Goal: Information Seeking & Learning: Learn about a topic

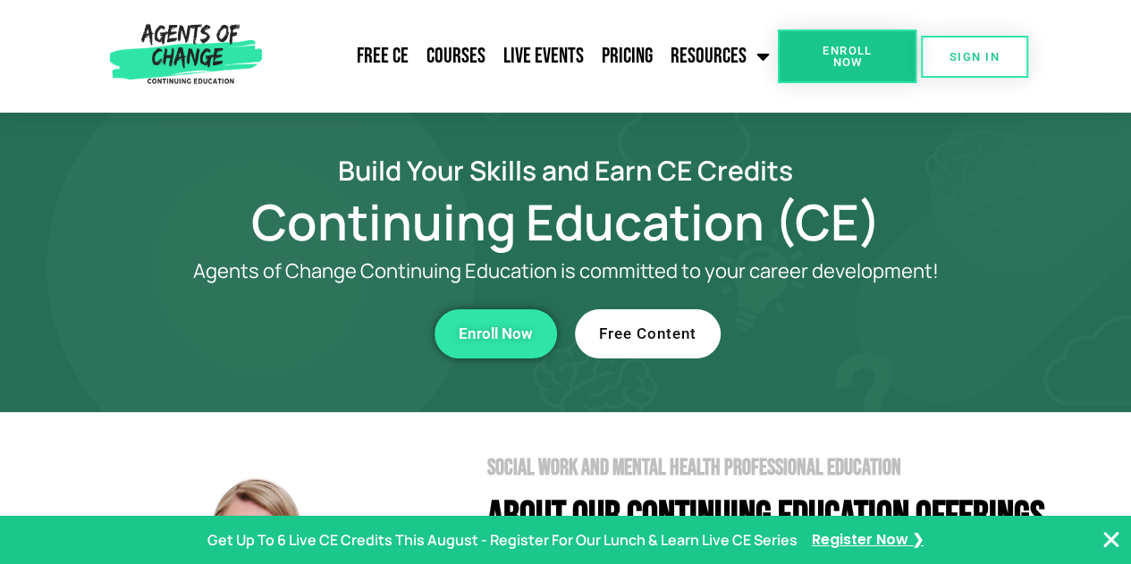
click at [596, 342] on link "Free Content" at bounding box center [648, 333] width 146 height 49
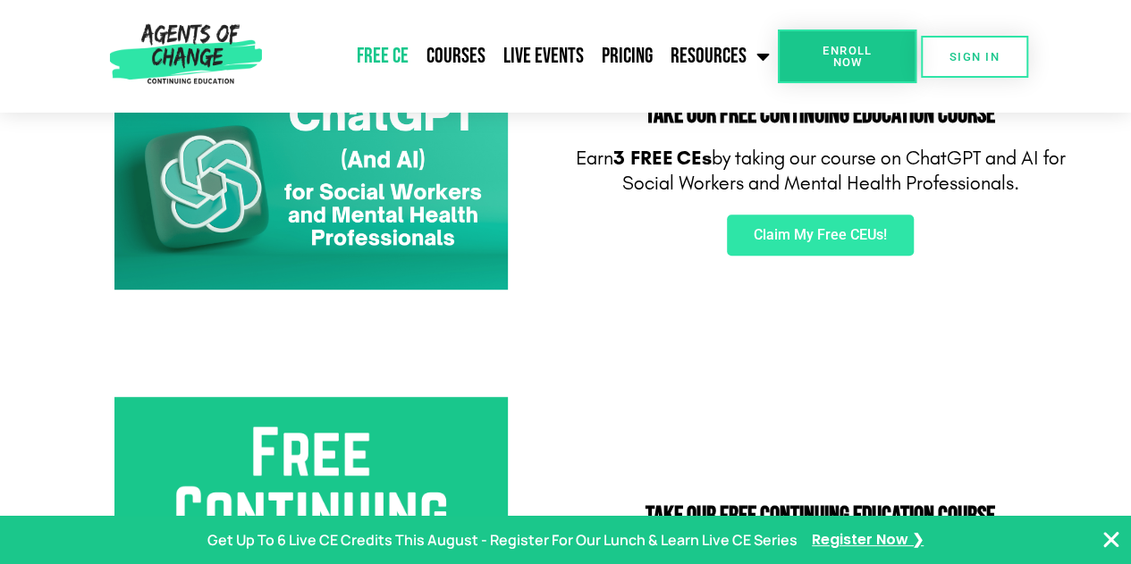
scroll to position [375, 0]
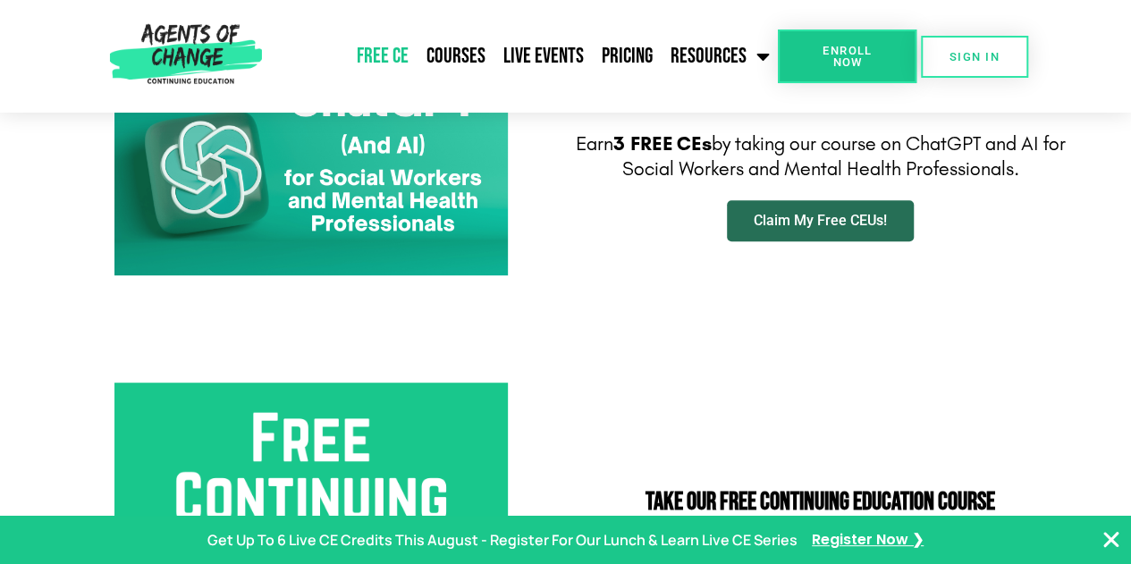
click at [870, 220] on span "Claim My Free CEUs!" at bounding box center [819, 221] width 133 height 14
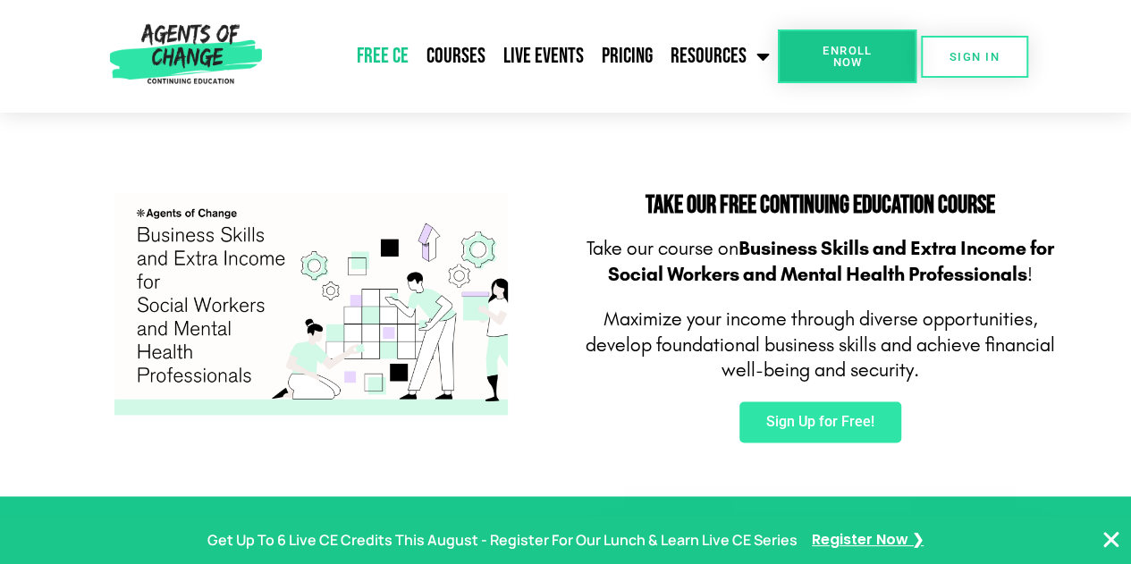
scroll to position [1153, 0]
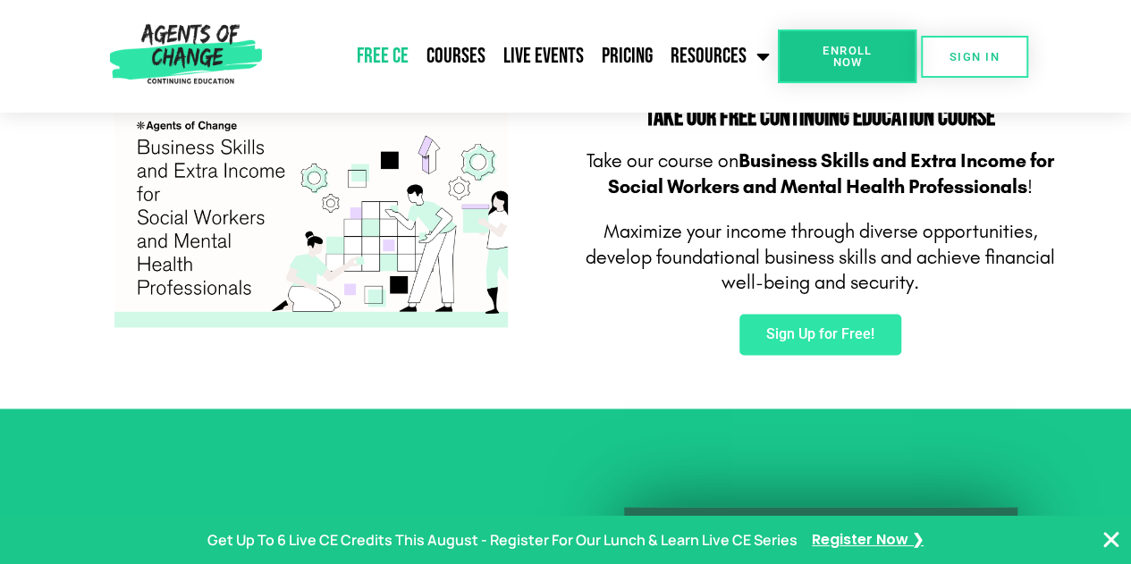
click at [1113, 538] on icon "Close Banner" at bounding box center [1110, 539] width 21 height 21
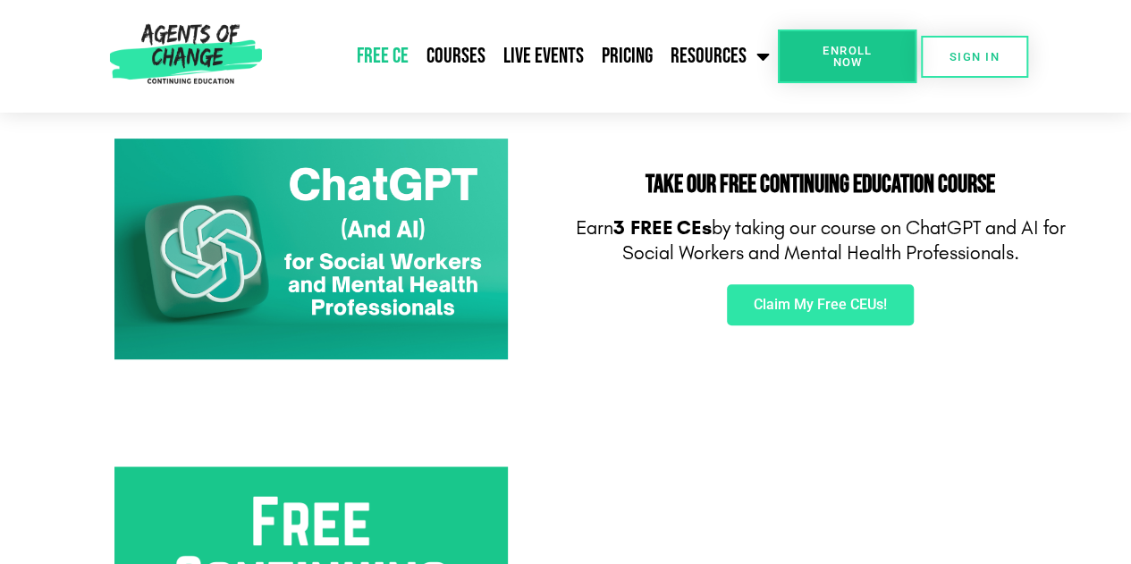
scroll to position [240, 0]
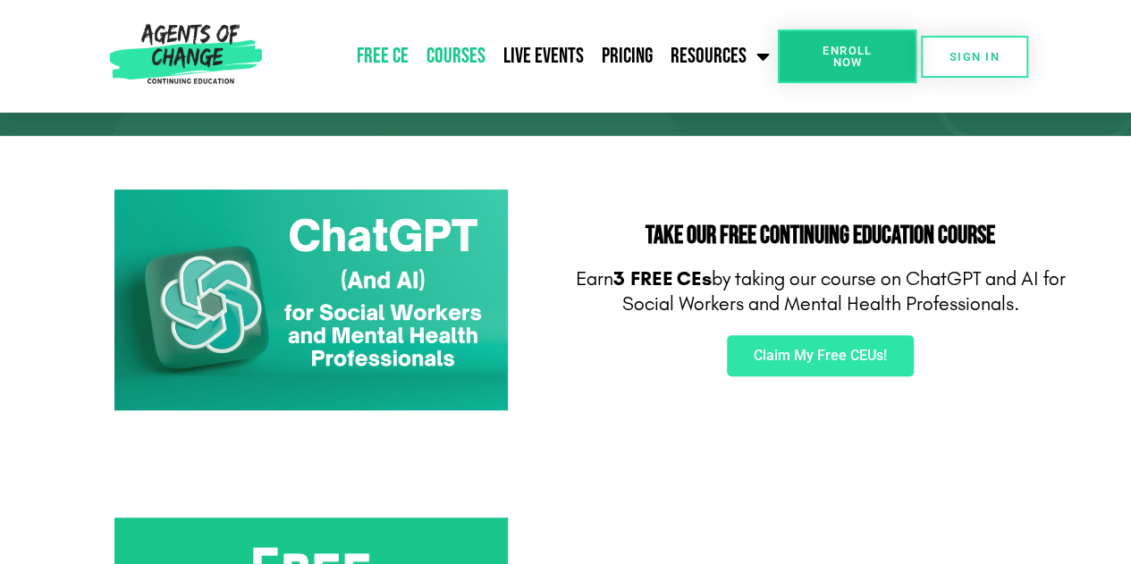
click at [449, 61] on link "Courses" at bounding box center [455, 56] width 77 height 45
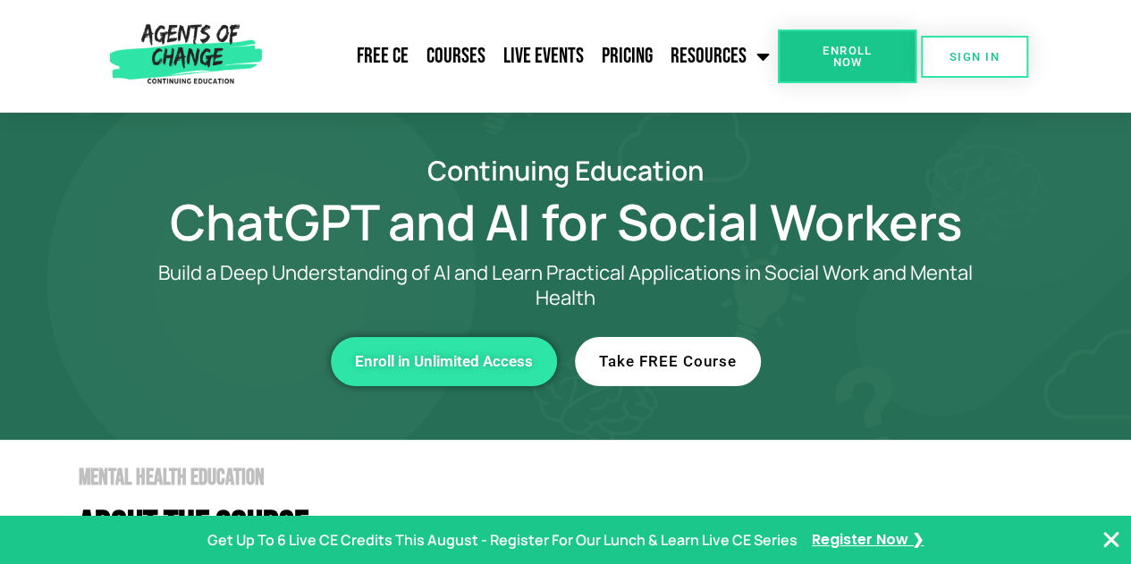
click at [717, 358] on span "Take FREE Course" at bounding box center [668, 361] width 138 height 15
click at [823, 63] on span "Enroll Now" at bounding box center [846, 56] width 81 height 23
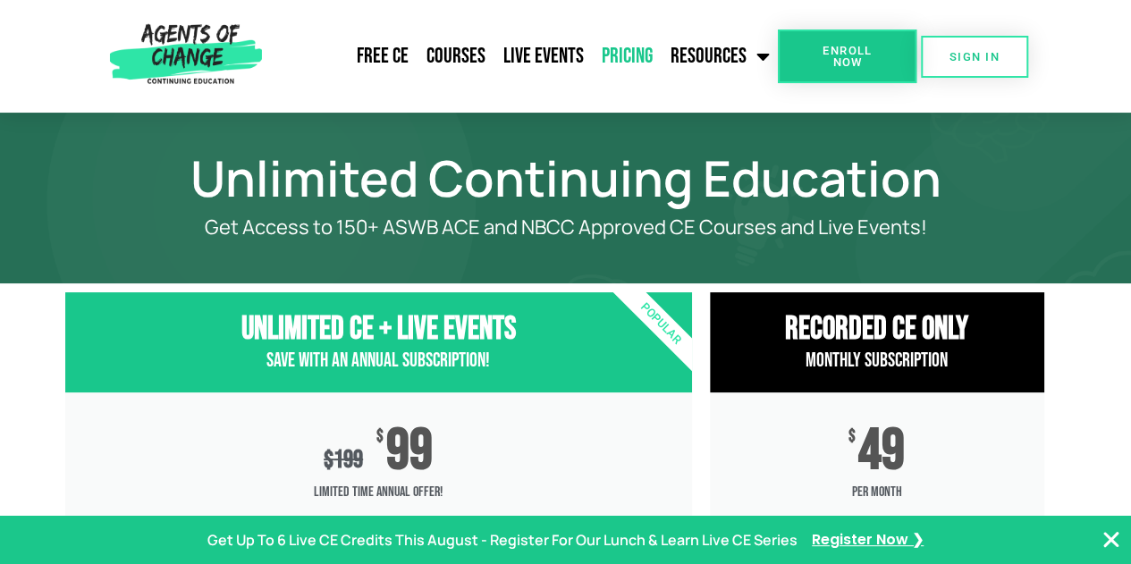
click at [826, 53] on span "Enroll Now" at bounding box center [846, 56] width 81 height 23
click at [392, 52] on link "Free CE" at bounding box center [383, 56] width 70 height 45
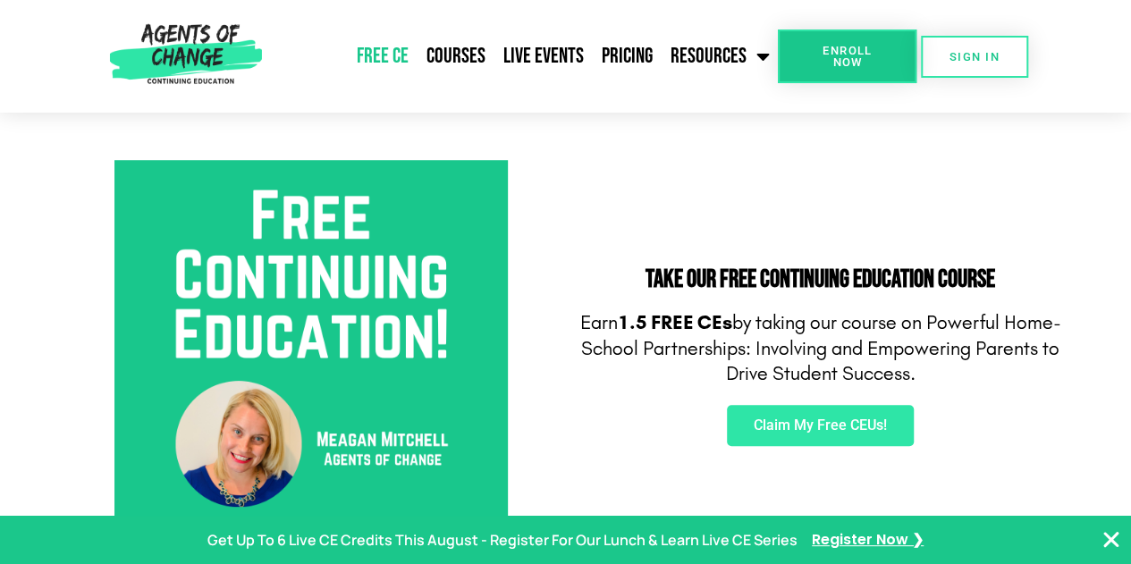
scroll to position [335, 0]
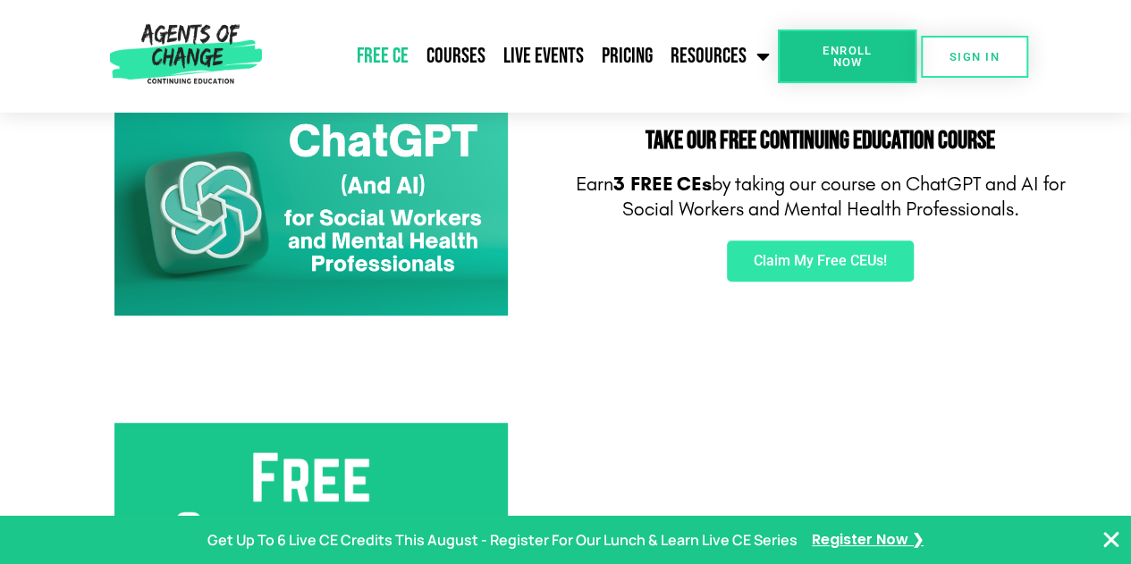
click at [892, 67] on link "Enroll Now" at bounding box center [847, 56] width 139 height 54
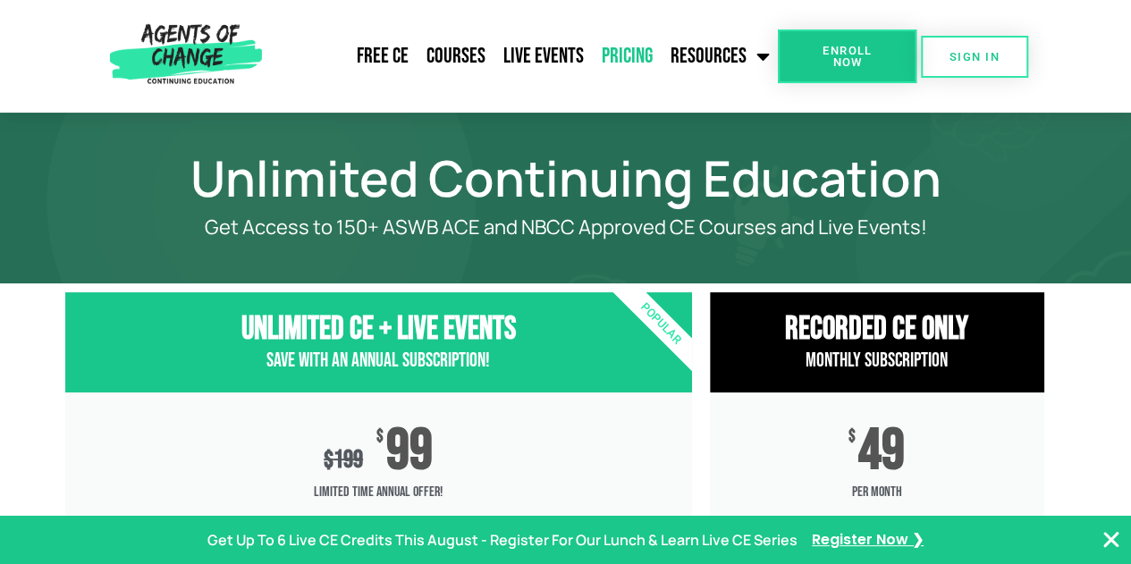
click at [892, 67] on link "Enroll Now" at bounding box center [847, 56] width 139 height 54
click at [896, 541] on span "Register Now ❯" at bounding box center [868, 540] width 112 height 26
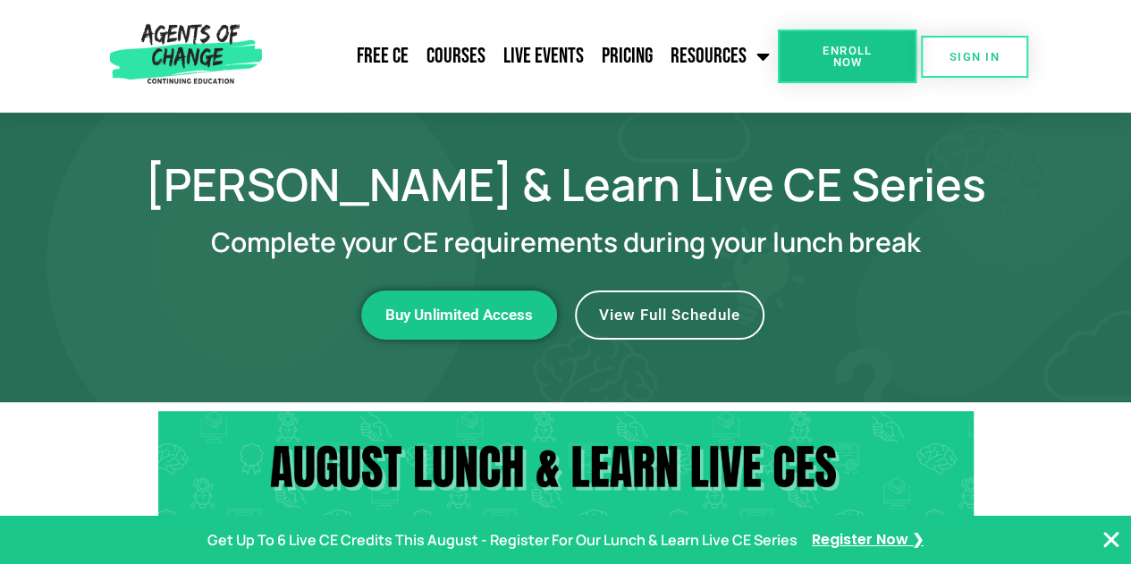
click at [697, 318] on span "View Full Schedule" at bounding box center [669, 314] width 141 height 15
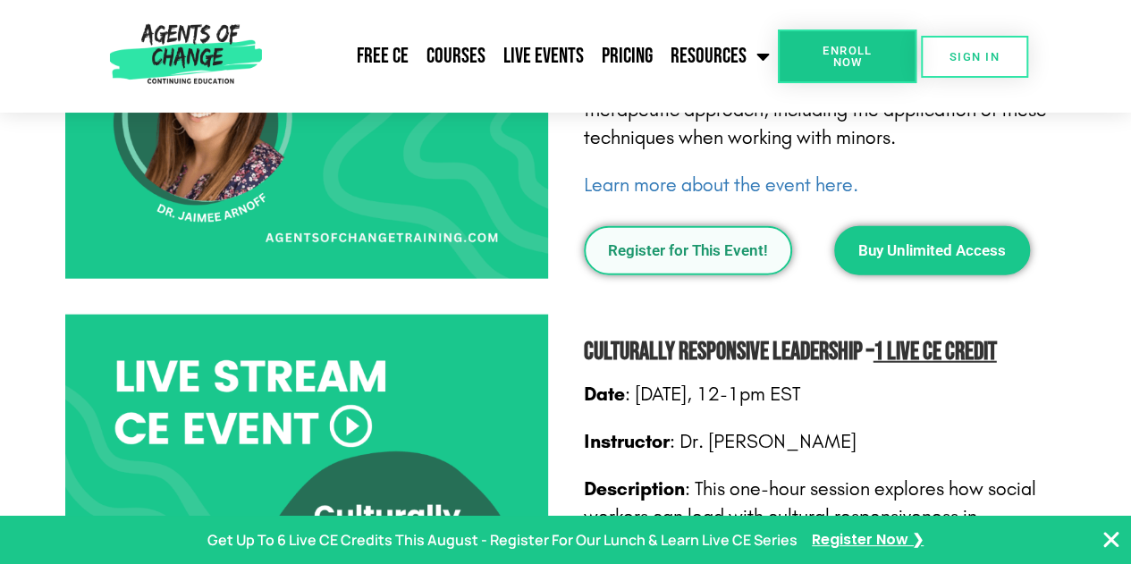
scroll to position [1998, 0]
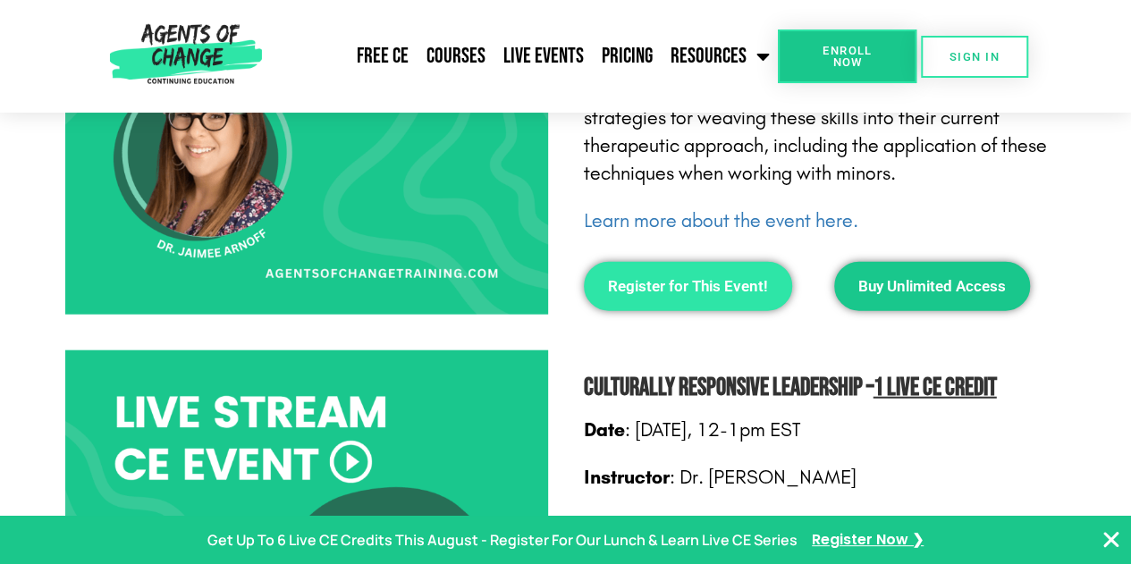
click at [713, 294] on span "Register for This Event!" at bounding box center [688, 286] width 160 height 15
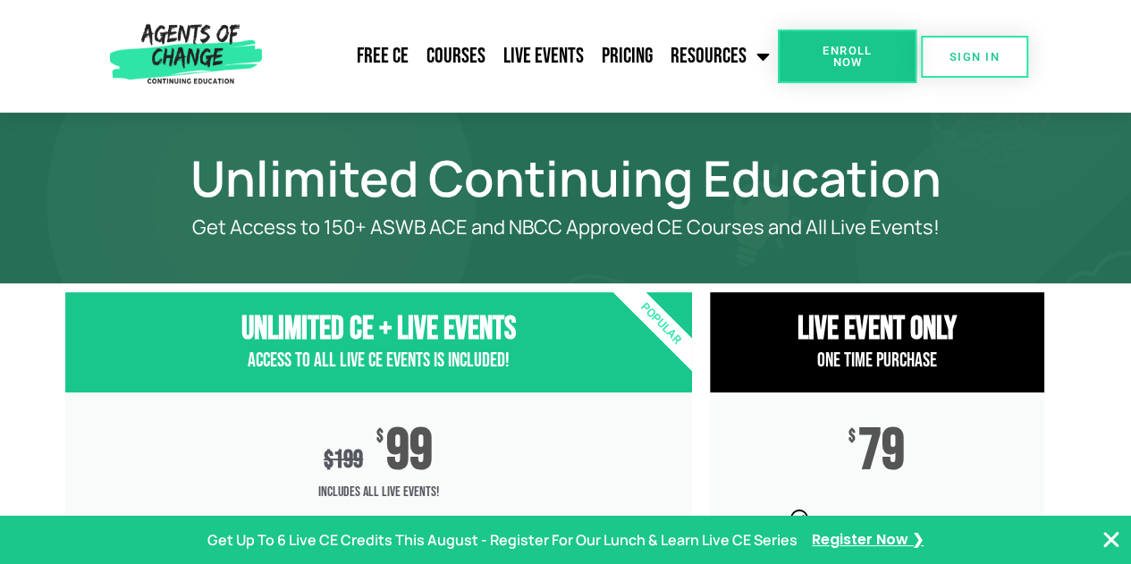
click at [1105, 535] on icon "Close Banner" at bounding box center [1110, 539] width 21 height 21
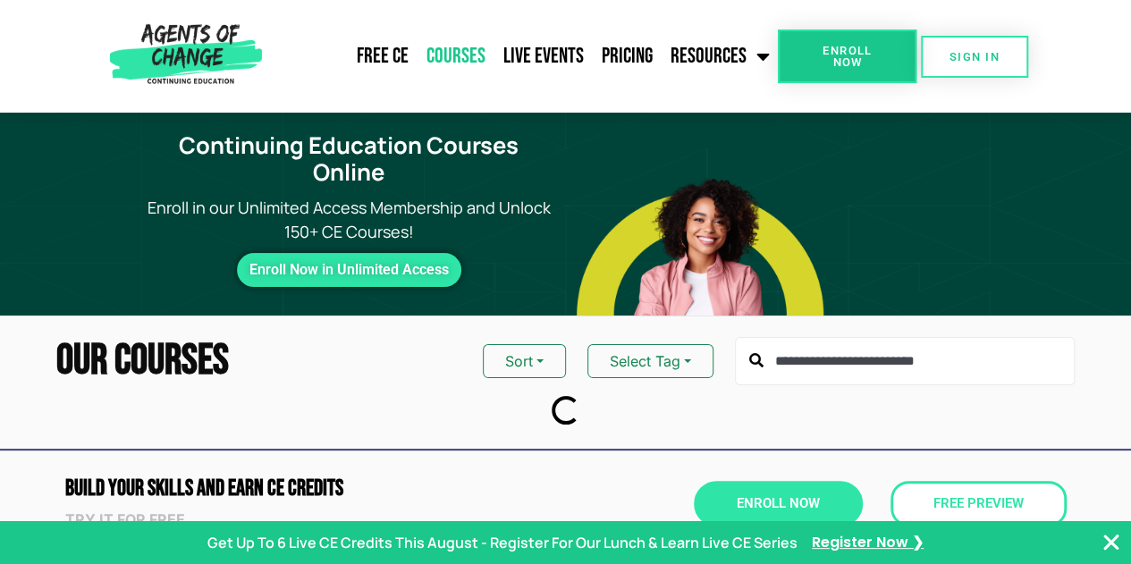
click at [1114, 541] on icon "Close Banner" at bounding box center [1110, 542] width 21 height 21
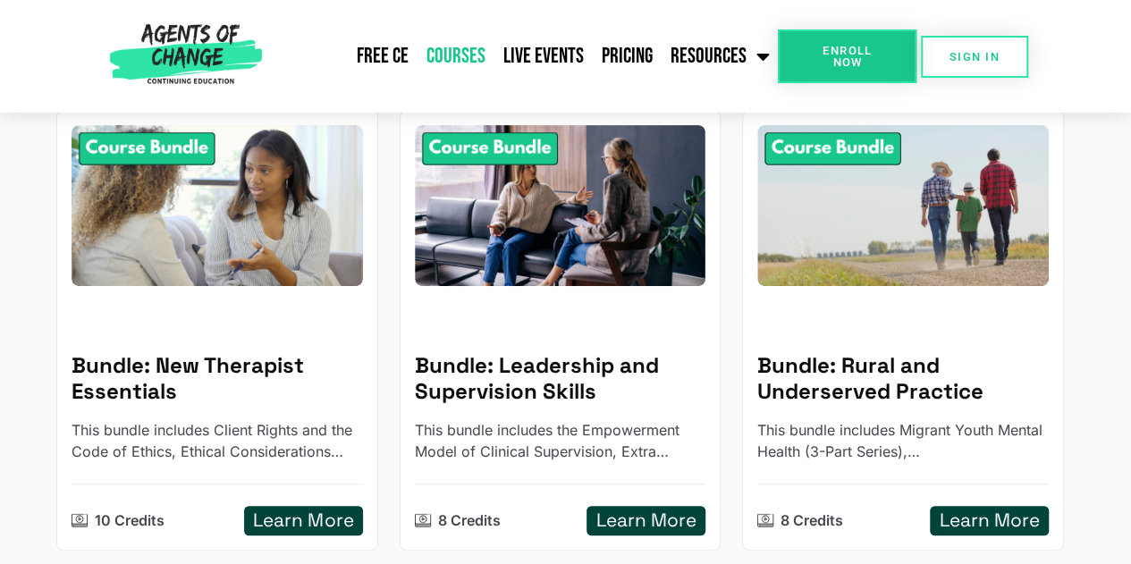
scroll to position [345, 0]
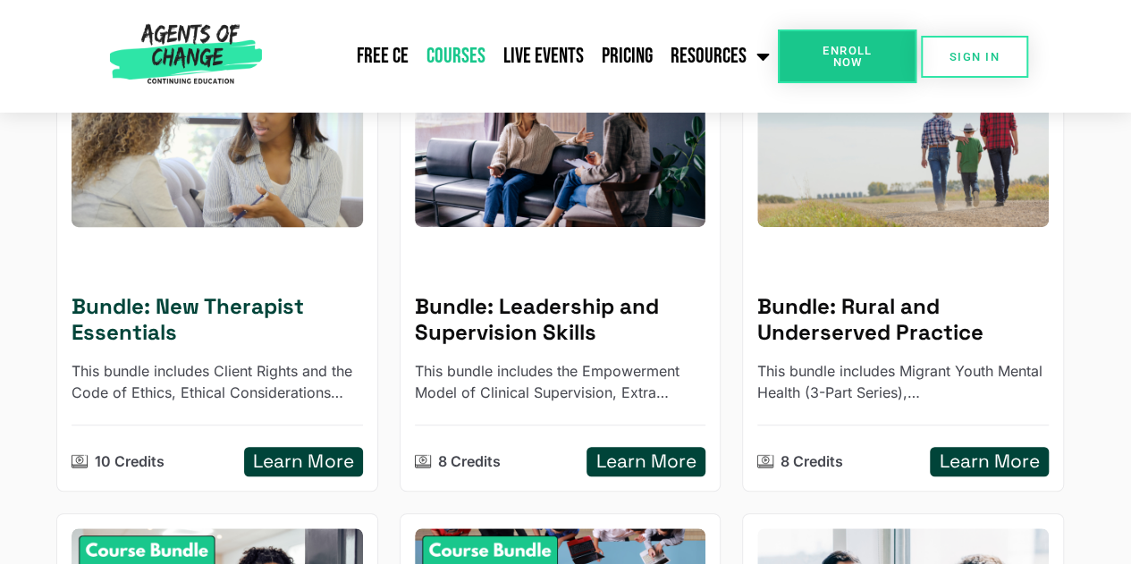
click at [277, 294] on h5 "Bundle: New Therapist Essentials" at bounding box center [217, 320] width 291 height 52
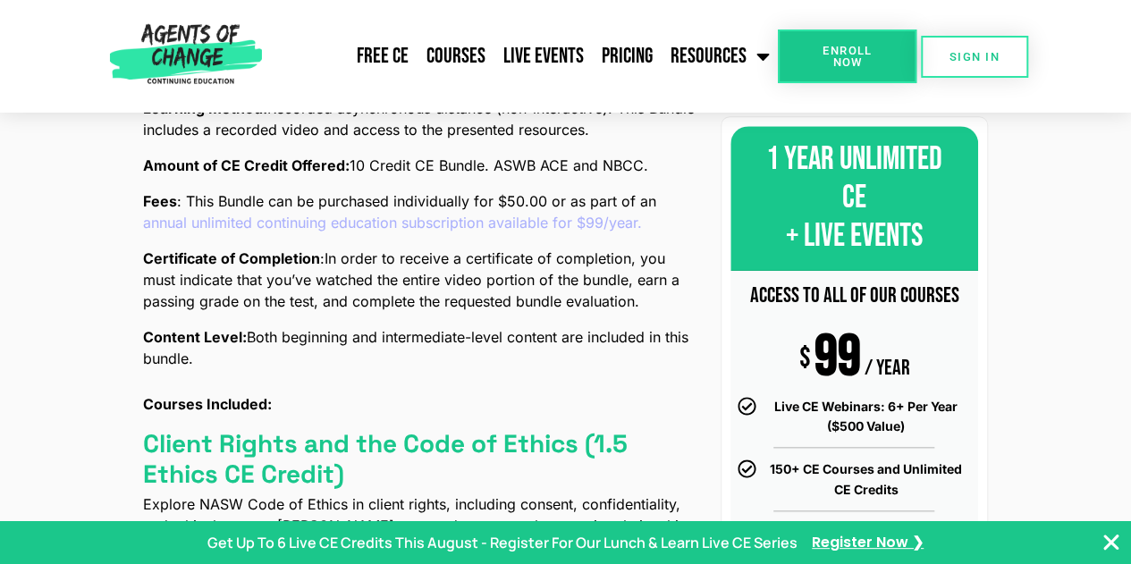
scroll to position [607, 0]
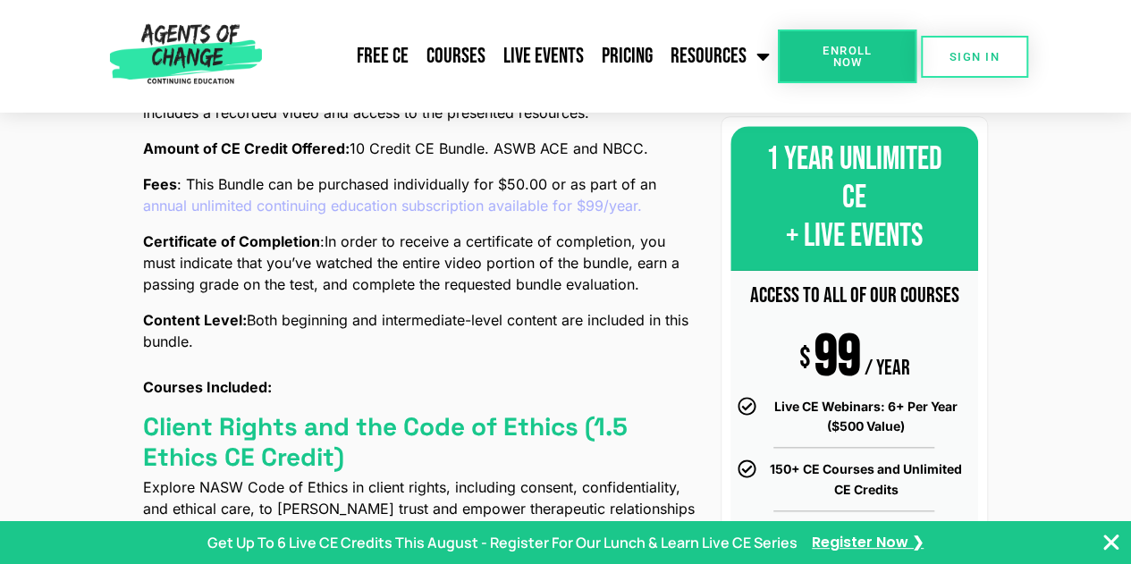
click at [1113, 540] on icon "Close Banner" at bounding box center [1110, 542] width 21 height 21
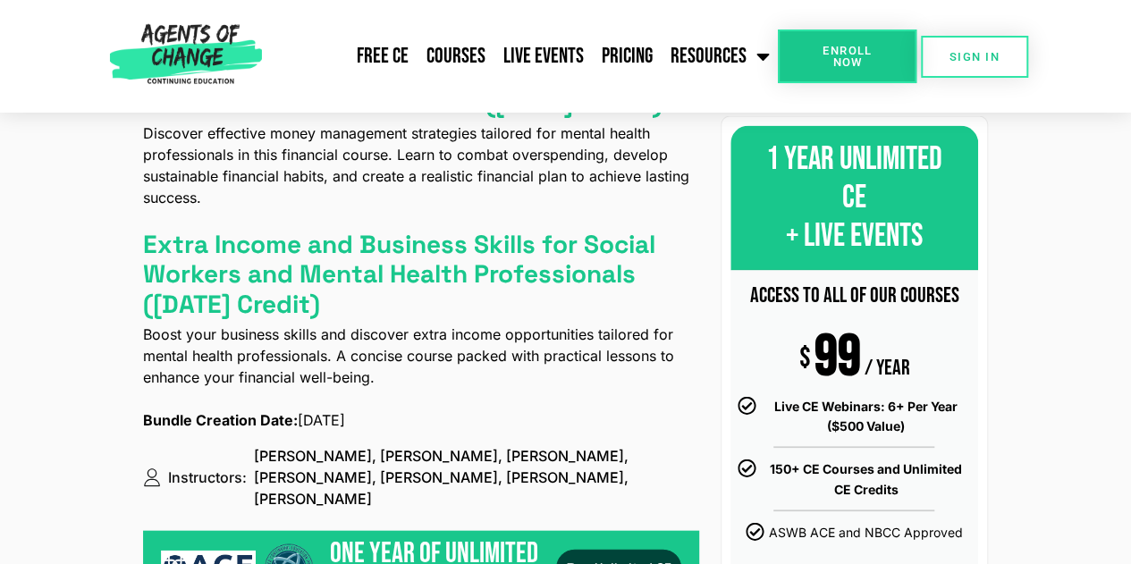
scroll to position [1668, 0]
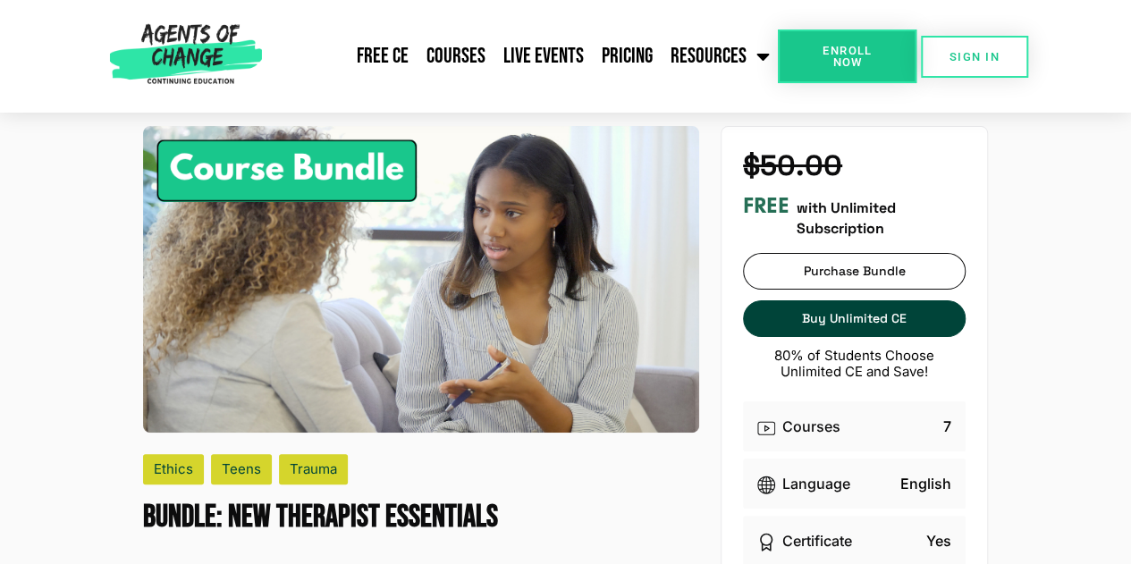
scroll to position [0, 0]
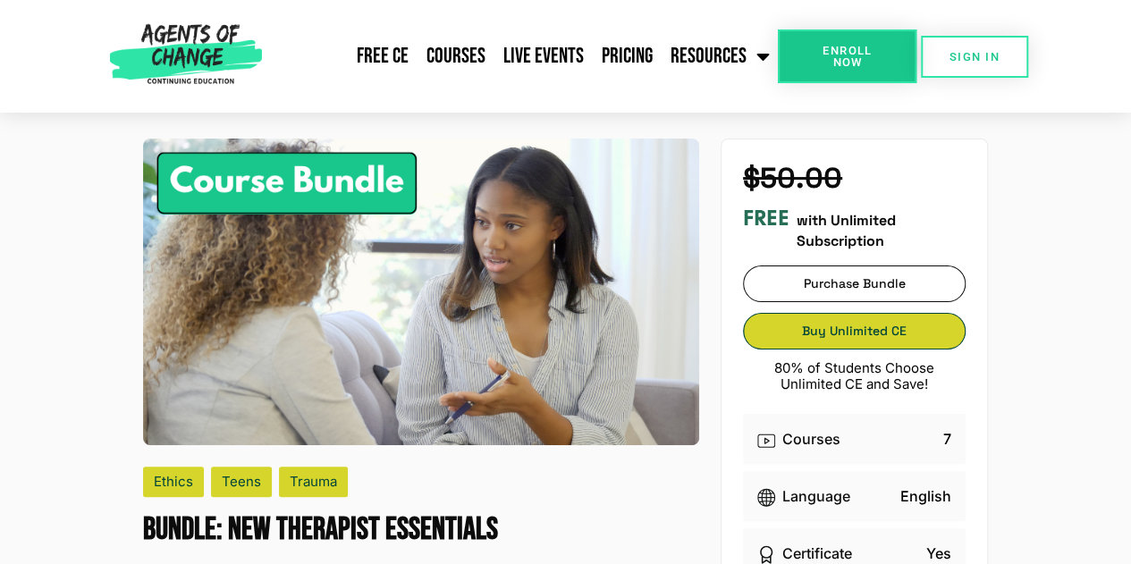
click at [926, 337] on span "Buy Unlimited CE" at bounding box center [854, 331] width 221 height 13
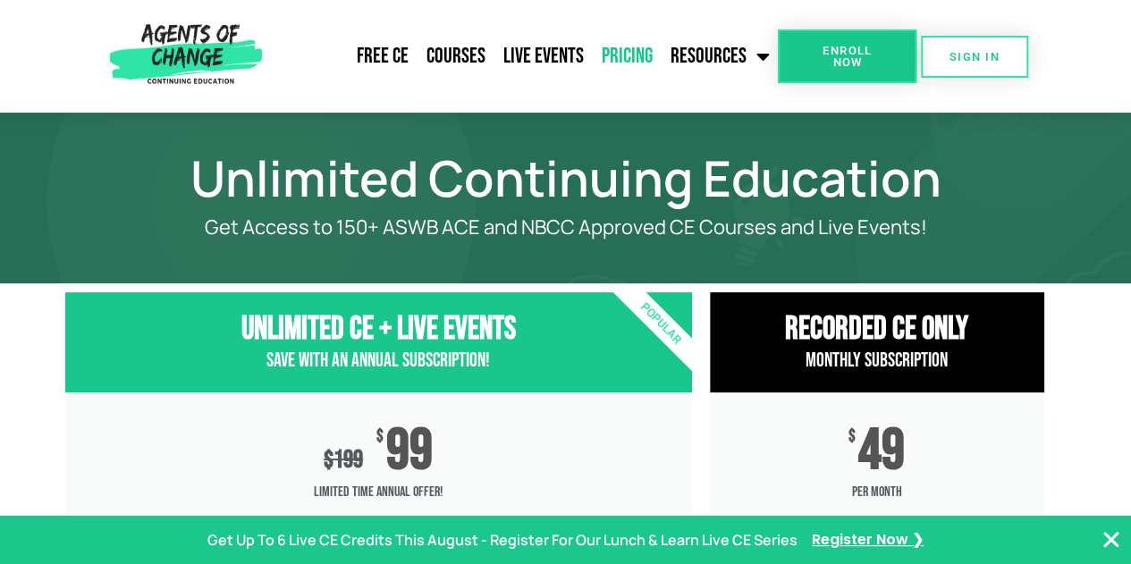
click at [1110, 544] on icon "Close Banner" at bounding box center [1110, 539] width 21 height 21
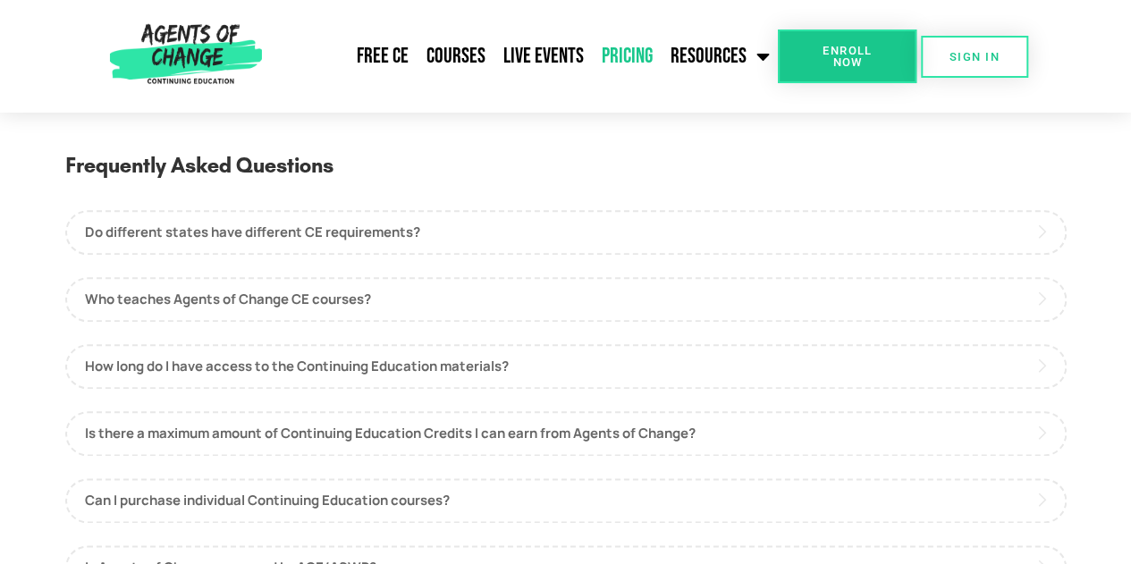
scroll to position [853, 0]
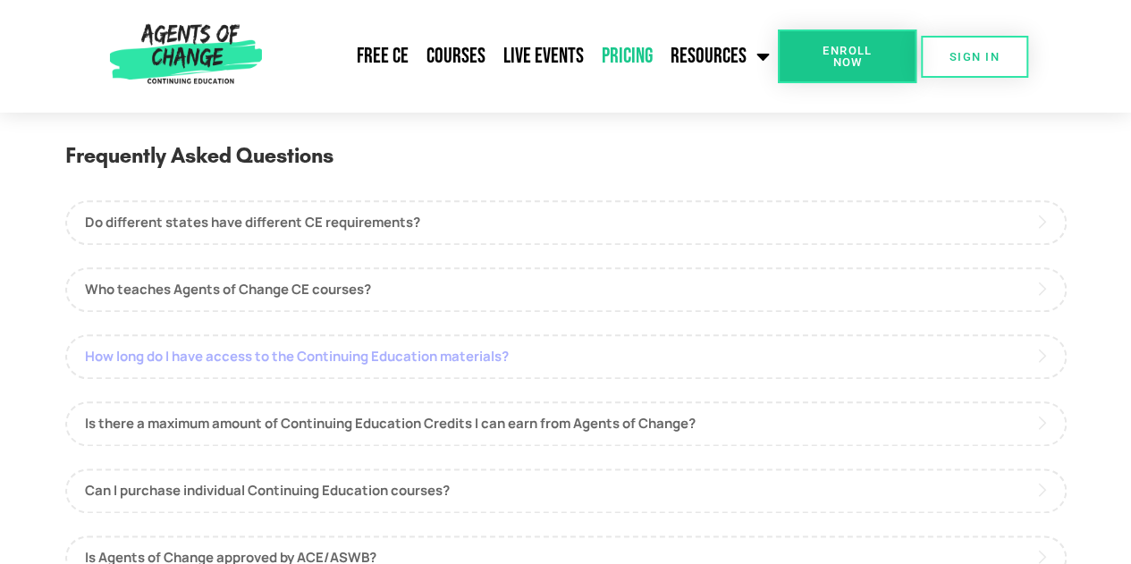
click at [86, 359] on link "How long do I have access to the Continuing Education materials?" at bounding box center [565, 356] width 1001 height 45
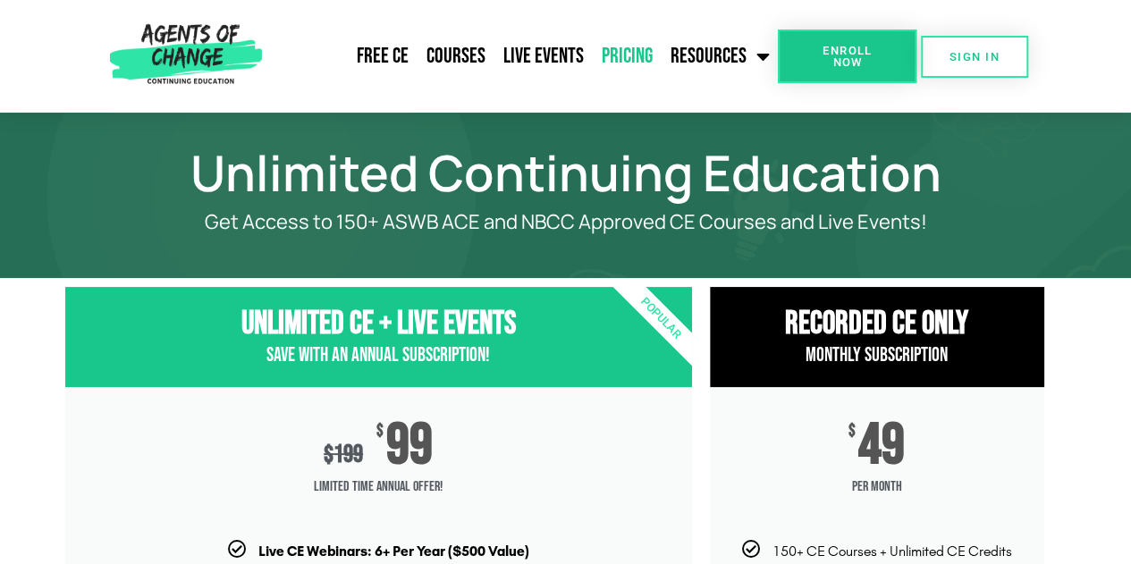
scroll to position [0, 0]
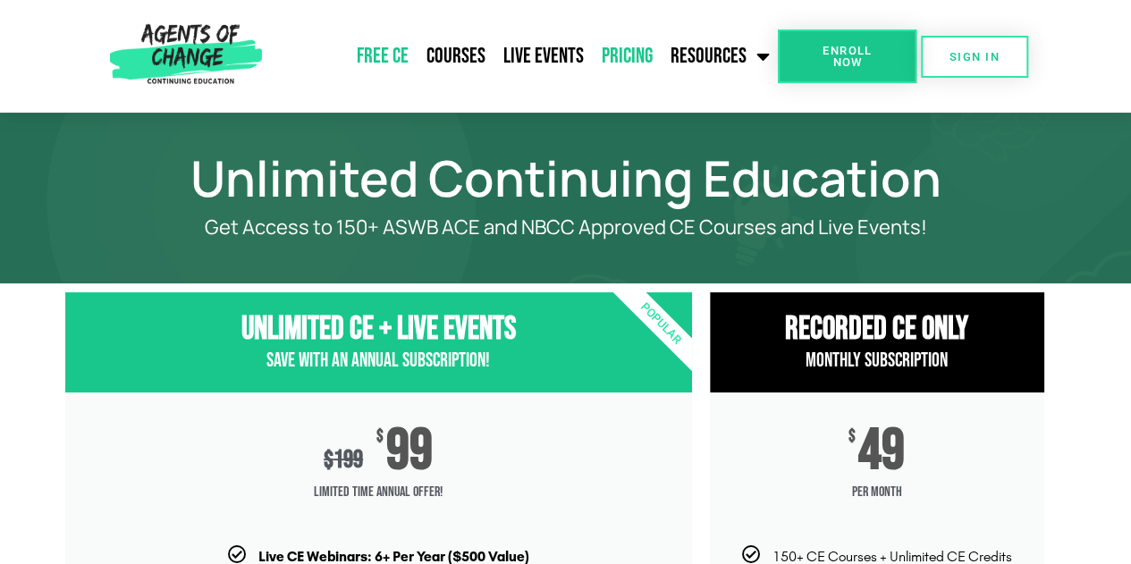
click at [381, 56] on link "Free CE" at bounding box center [383, 56] width 70 height 45
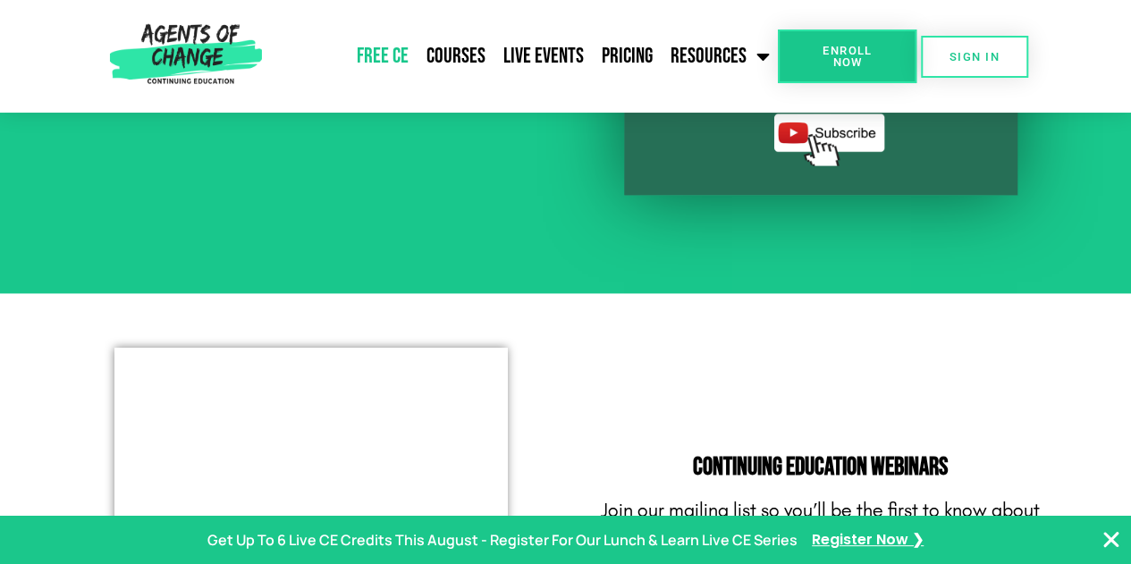
scroll to position [1915, 0]
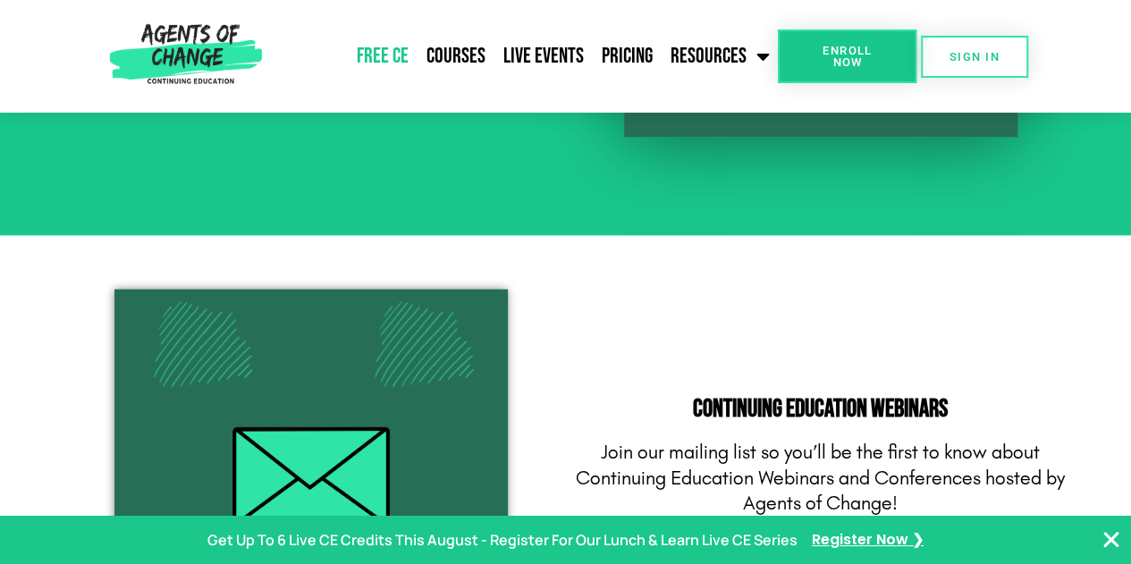
click at [1115, 539] on icon "Close Banner" at bounding box center [1110, 539] width 21 height 21
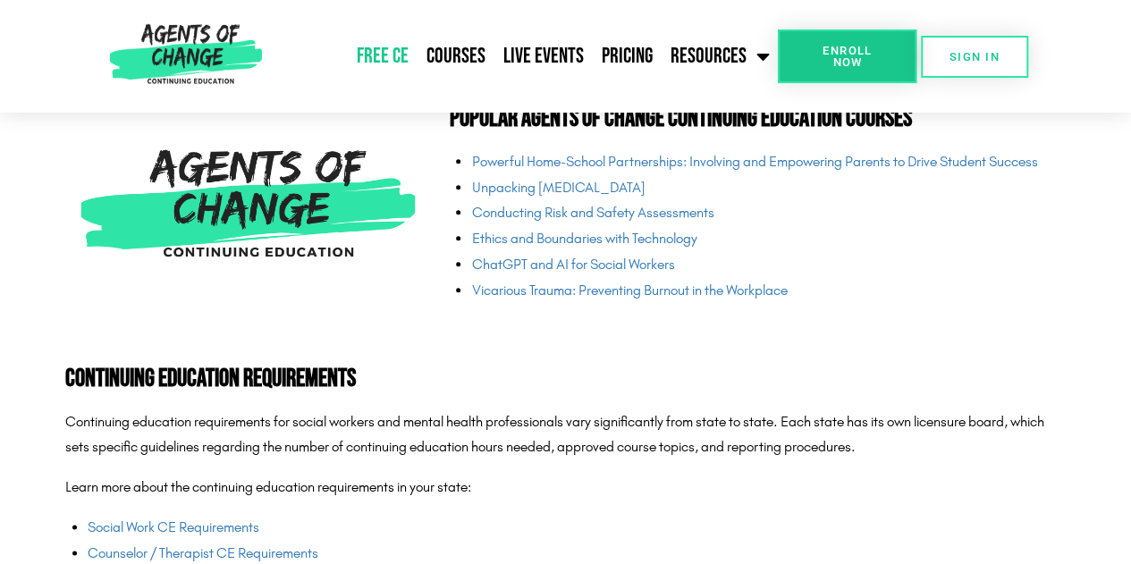
scroll to position [4379, 0]
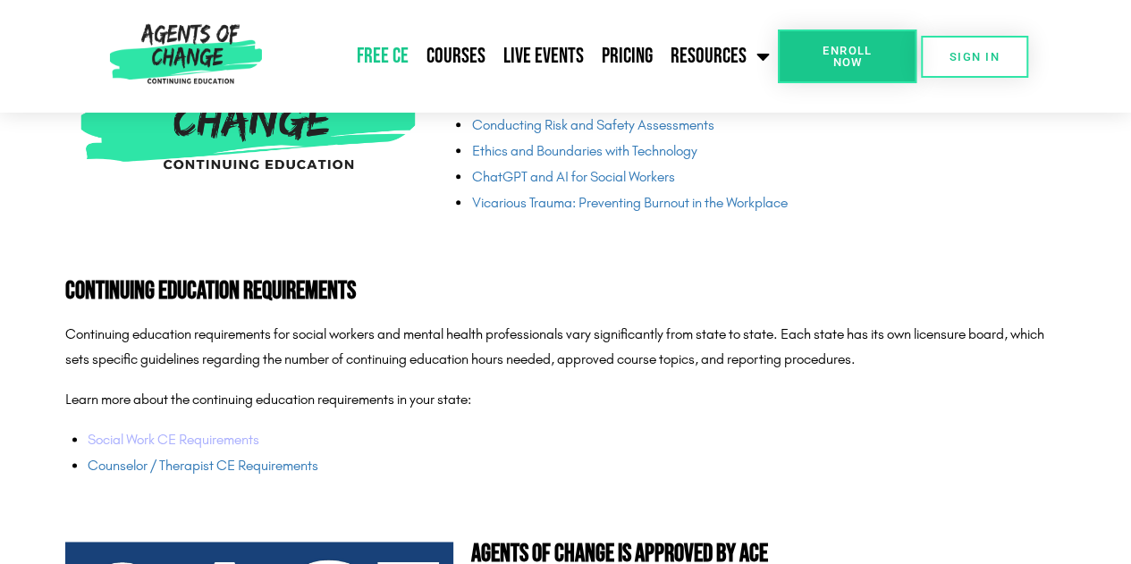
click at [199, 443] on link "Social Work CE Requirements" at bounding box center [174, 439] width 172 height 17
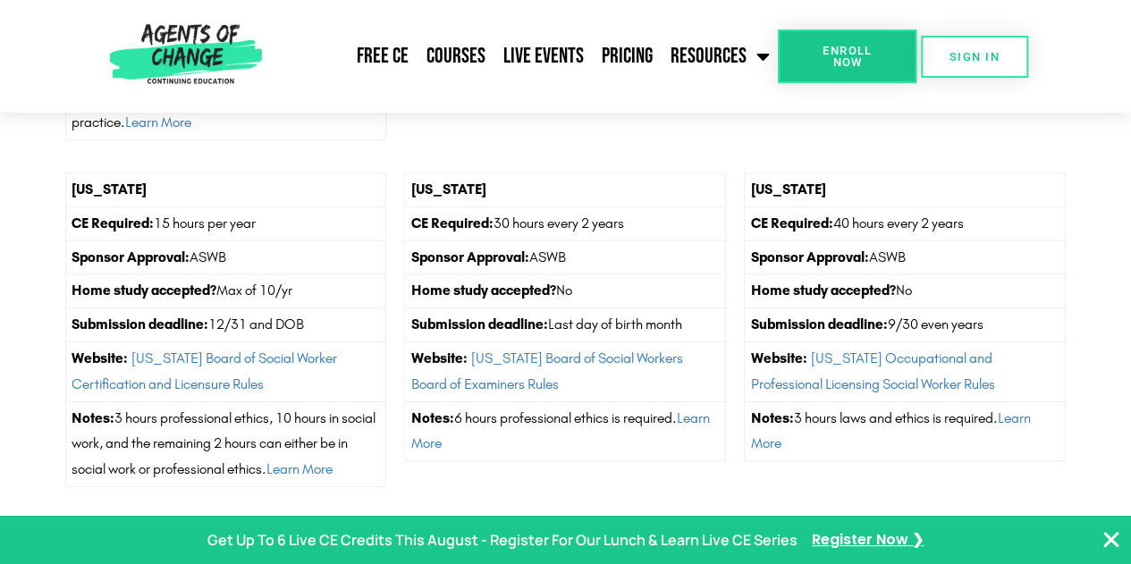
scroll to position [5830, 0]
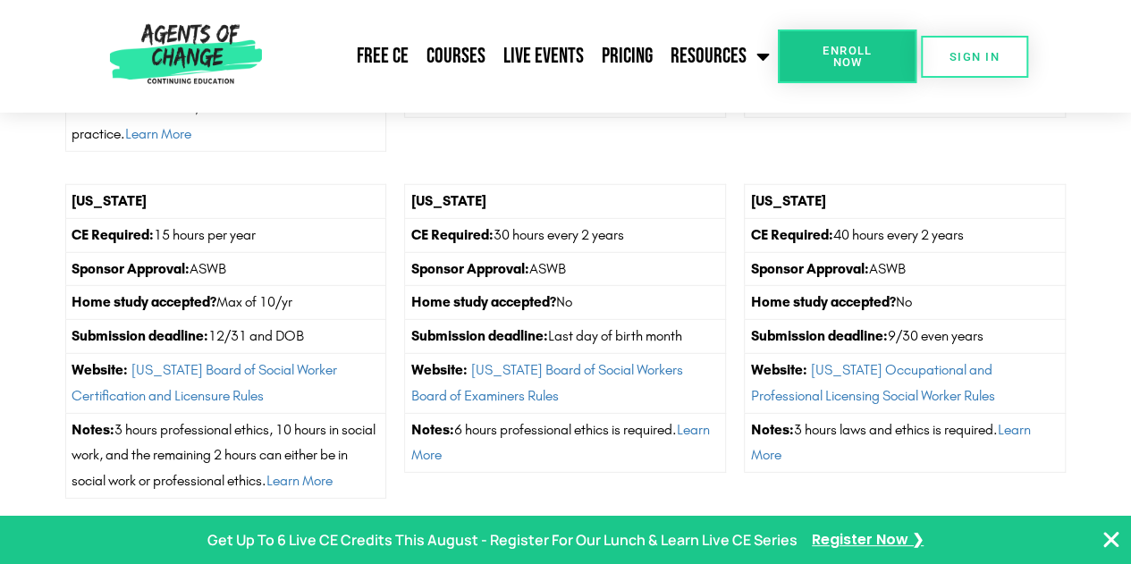
click at [1117, 544] on icon "Close Banner" at bounding box center [1110, 539] width 21 height 21
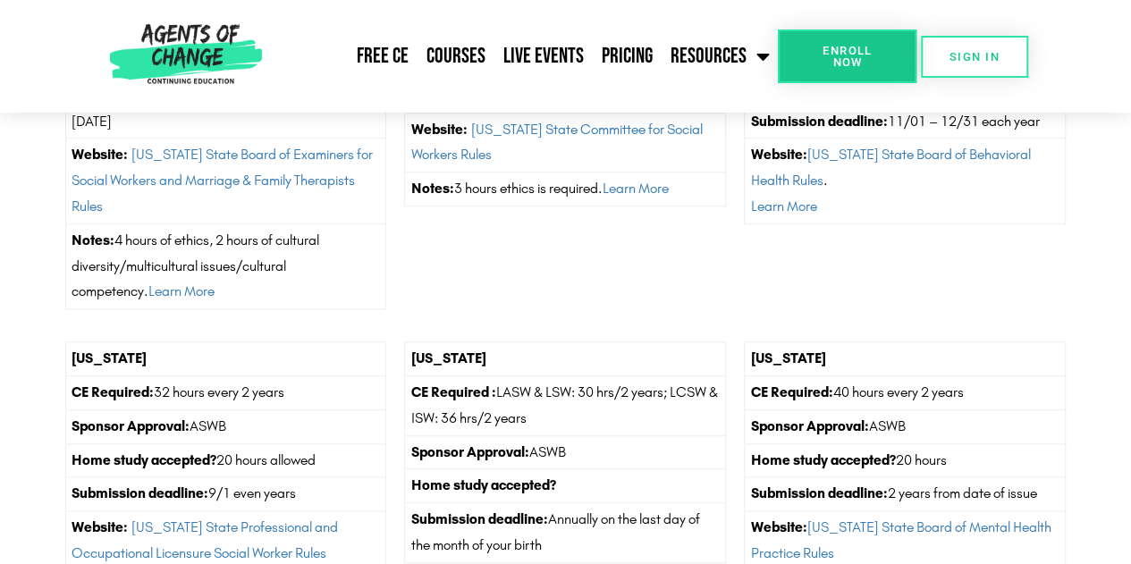
scroll to position [3875, 0]
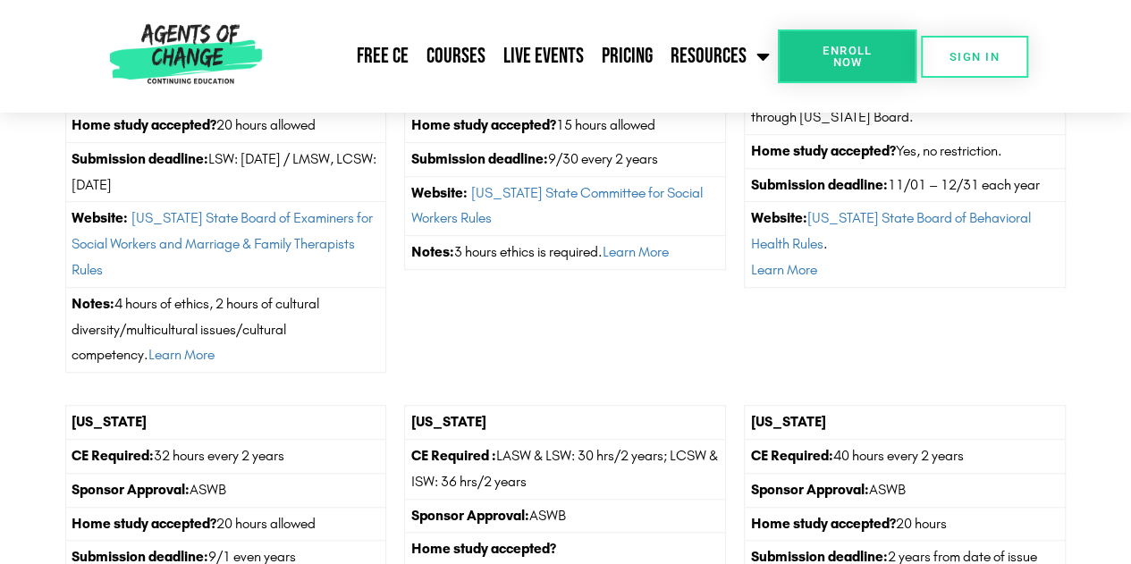
drag, startPoint x: 1140, startPoint y: 230, endPoint x: 830, endPoint y: 324, distance: 323.4
click at [830, 324] on div "Montana CE Required: 20 hours per year Sponsor Approval: Must get approved at S…" at bounding box center [905, 197] width 340 height 399
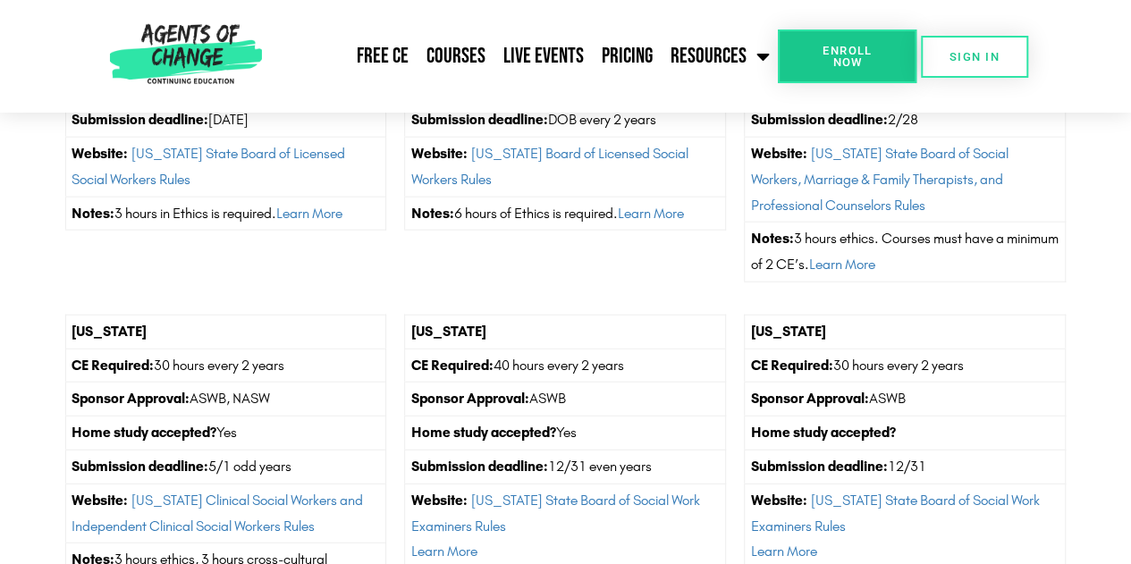
scroll to position [5675, 0]
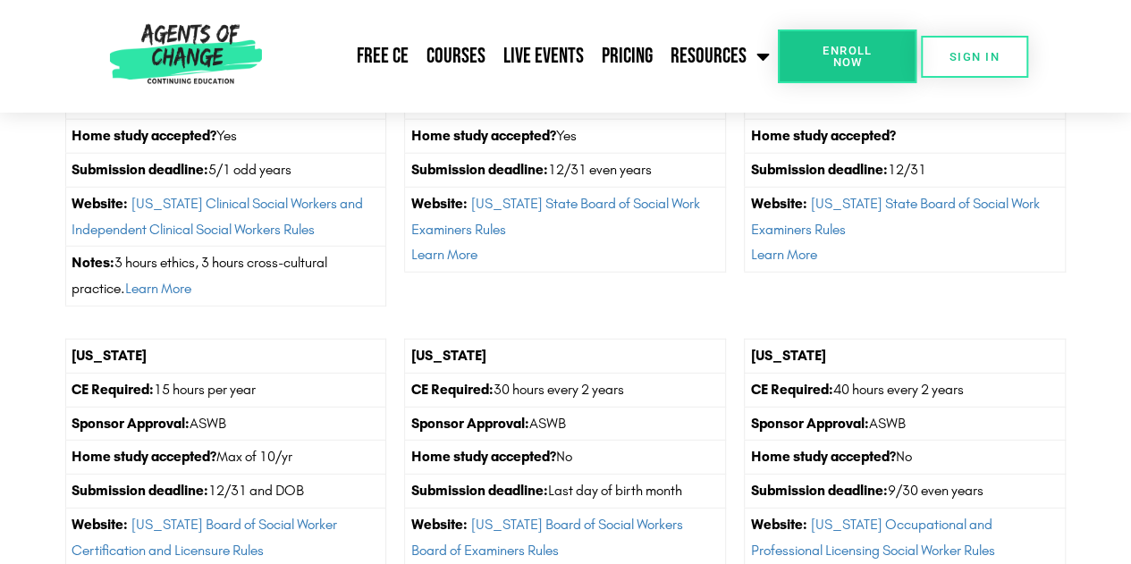
click at [105, 350] on strong "Tennessee" at bounding box center [109, 355] width 75 height 17
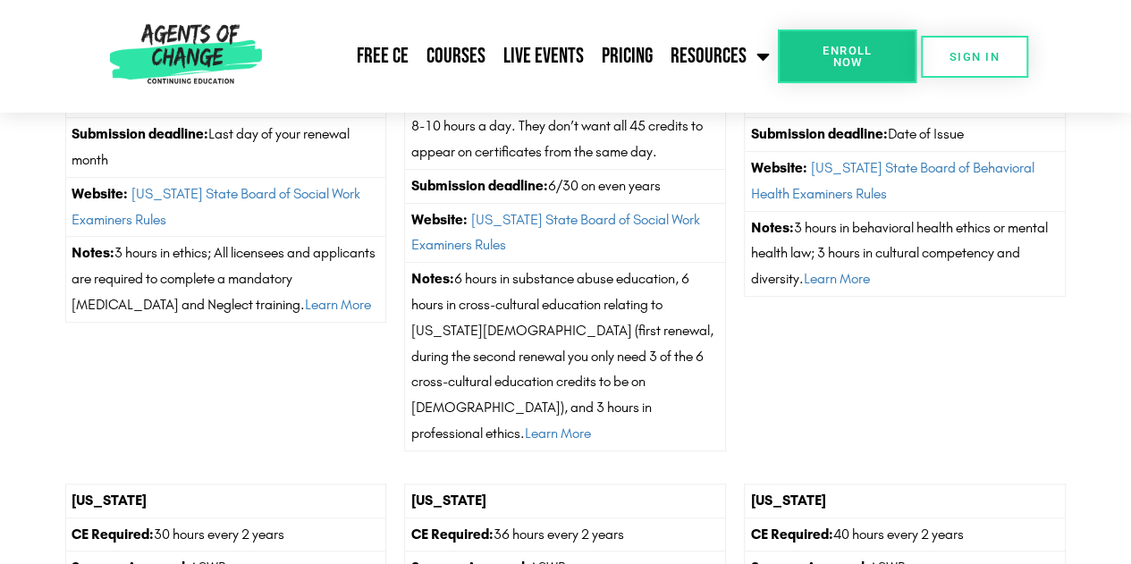
scroll to position [0, 0]
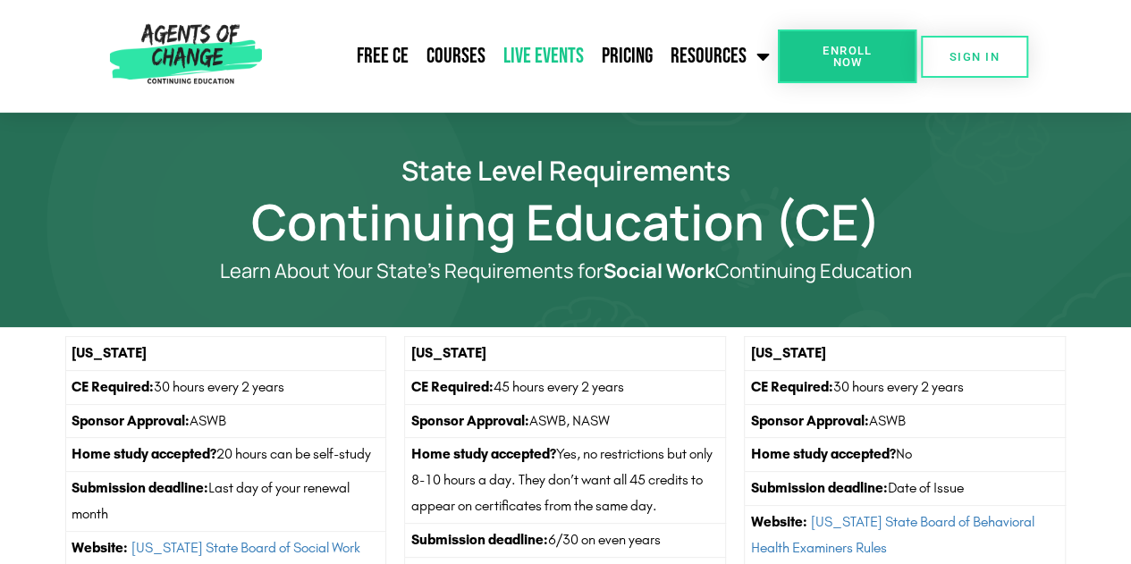
click at [564, 55] on link "Live Events" at bounding box center [543, 56] width 98 height 45
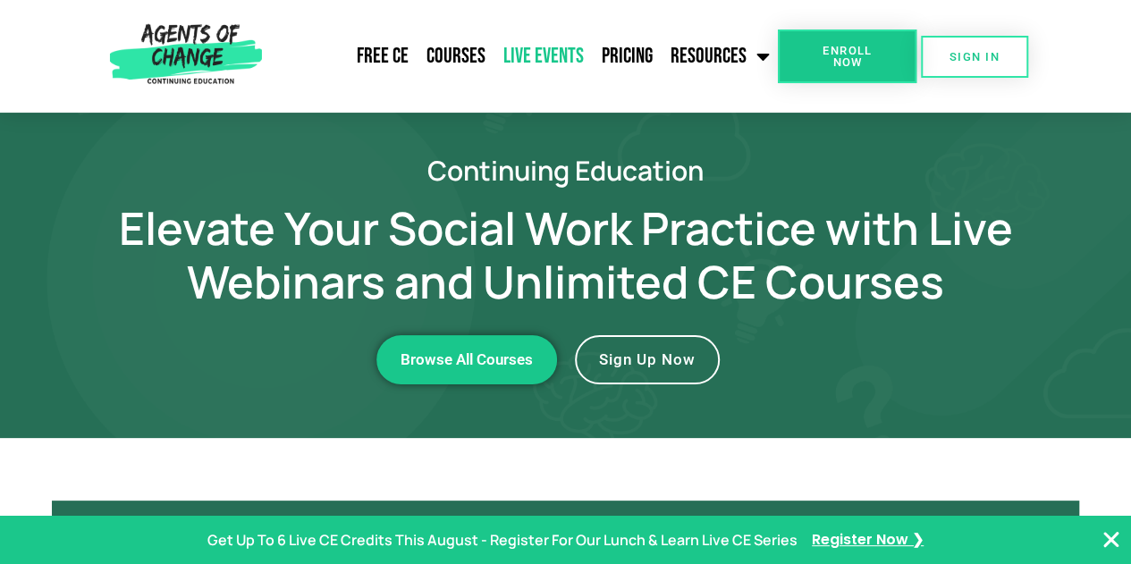
click at [676, 354] on span "Sign Up Now" at bounding box center [647, 359] width 97 height 15
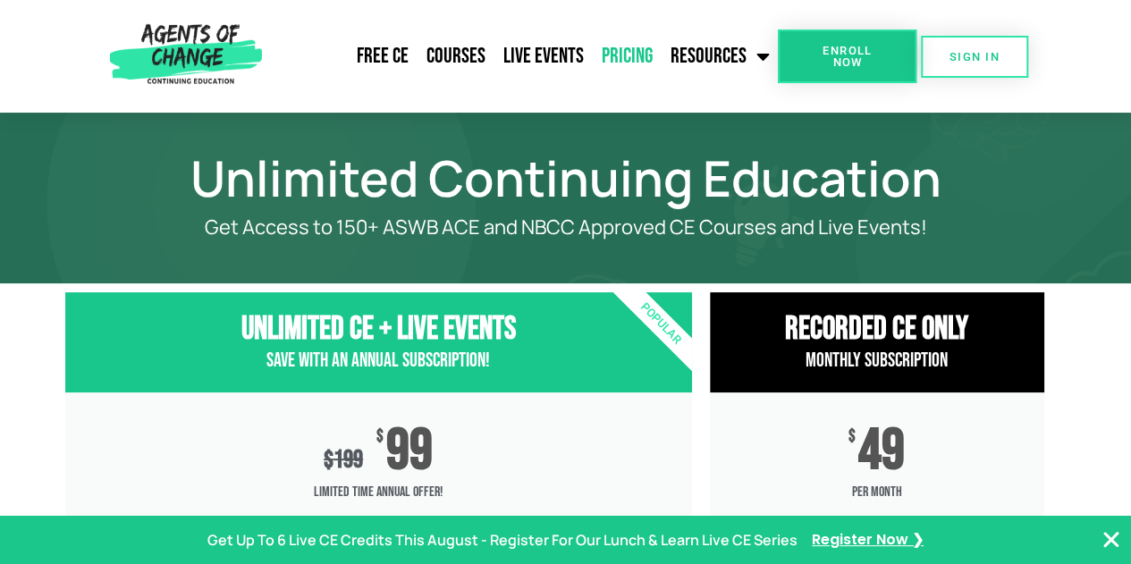
click at [1110, 539] on icon "Close Banner" at bounding box center [1110, 539] width 21 height 21
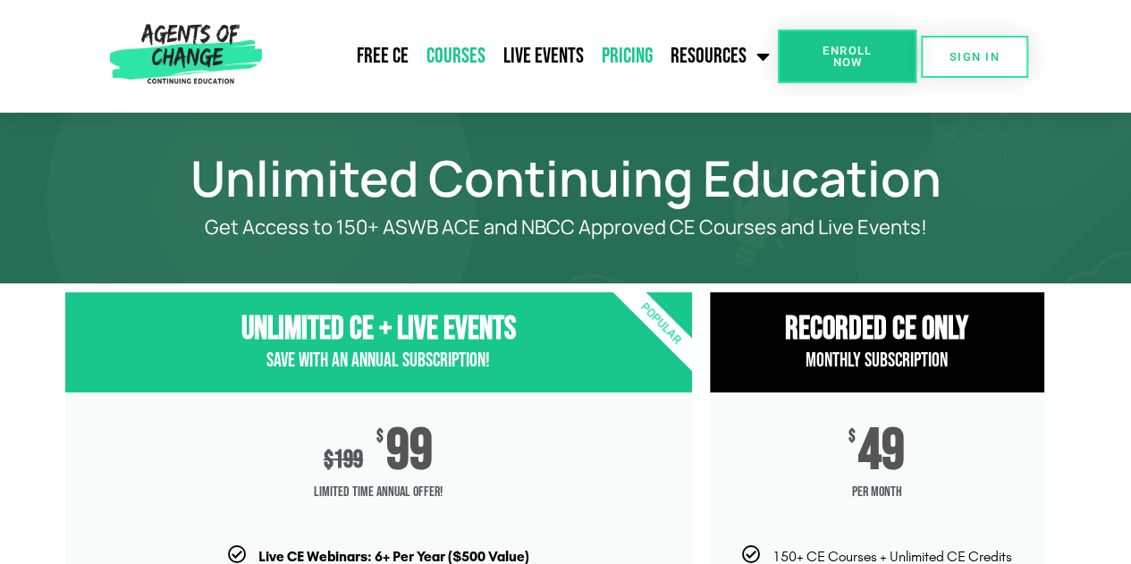
click at [453, 58] on link "Courses" at bounding box center [455, 56] width 77 height 45
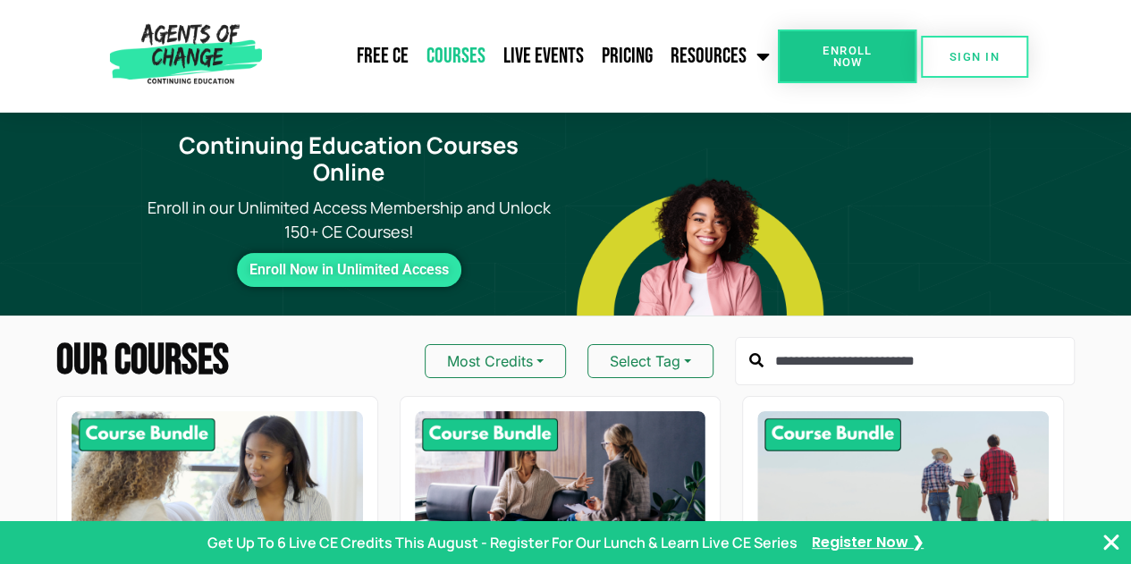
click at [1110, 544] on icon "Close Banner" at bounding box center [1110, 542] width 21 height 21
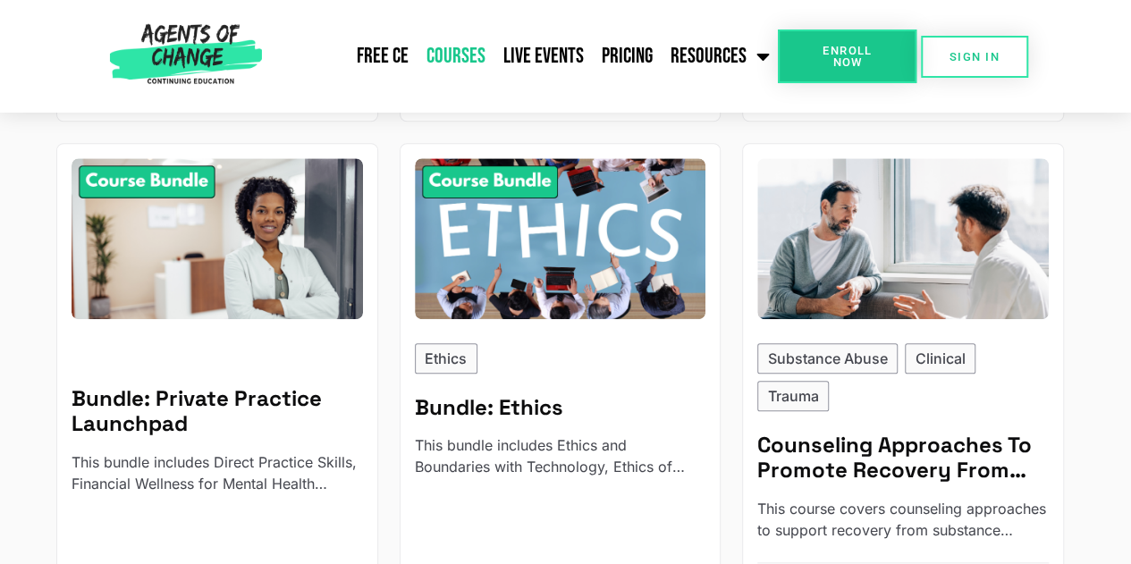
scroll to position [751, 0]
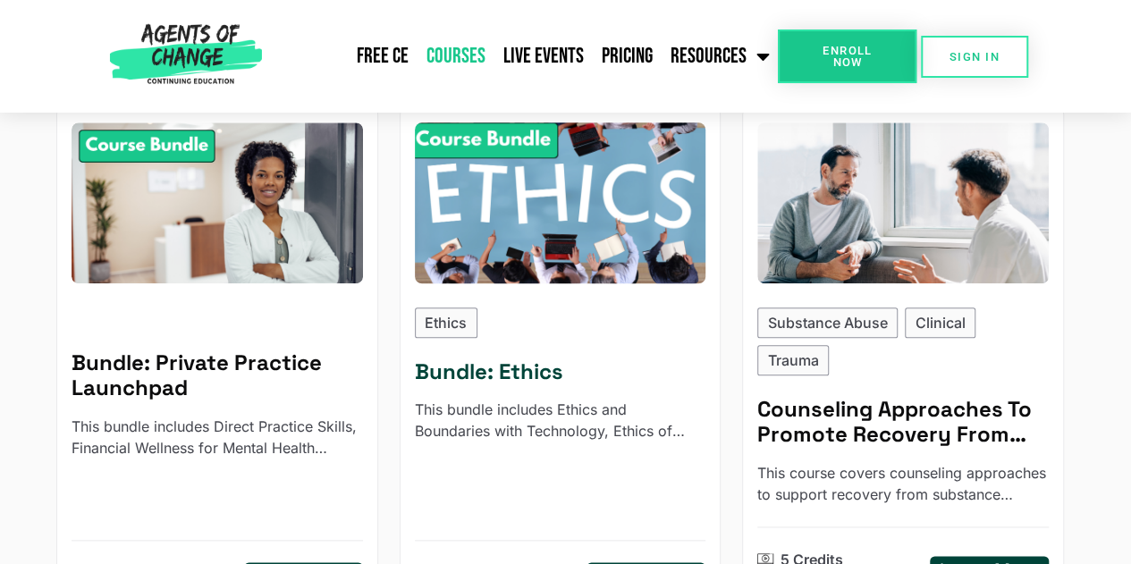
click at [558, 359] on h5 "Bundle: Ethics" at bounding box center [560, 372] width 291 height 26
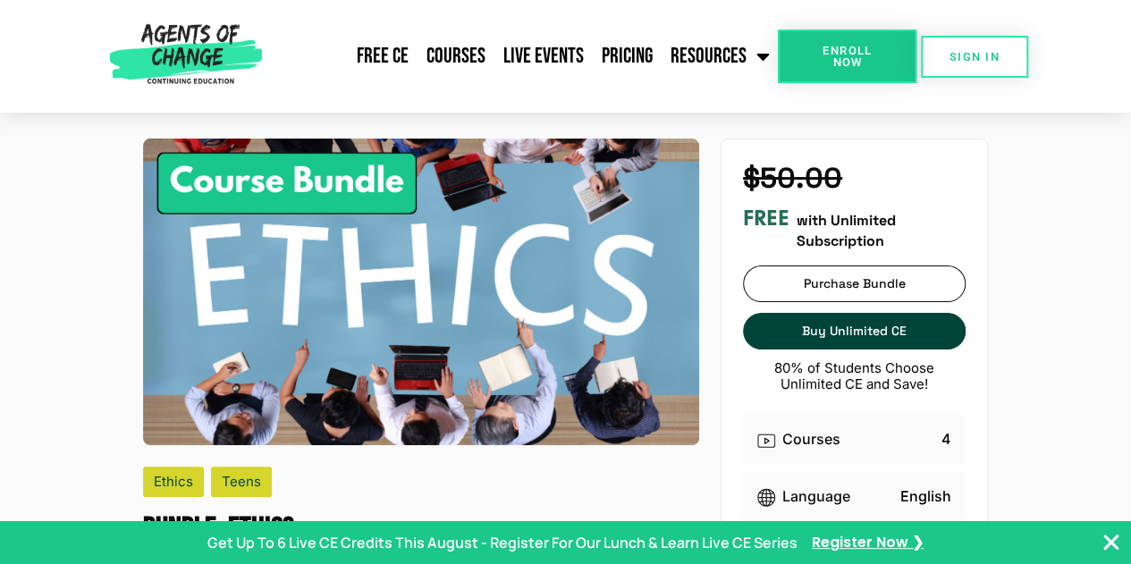
click at [1110, 545] on icon "Close Banner" at bounding box center [1110, 542] width 21 height 21
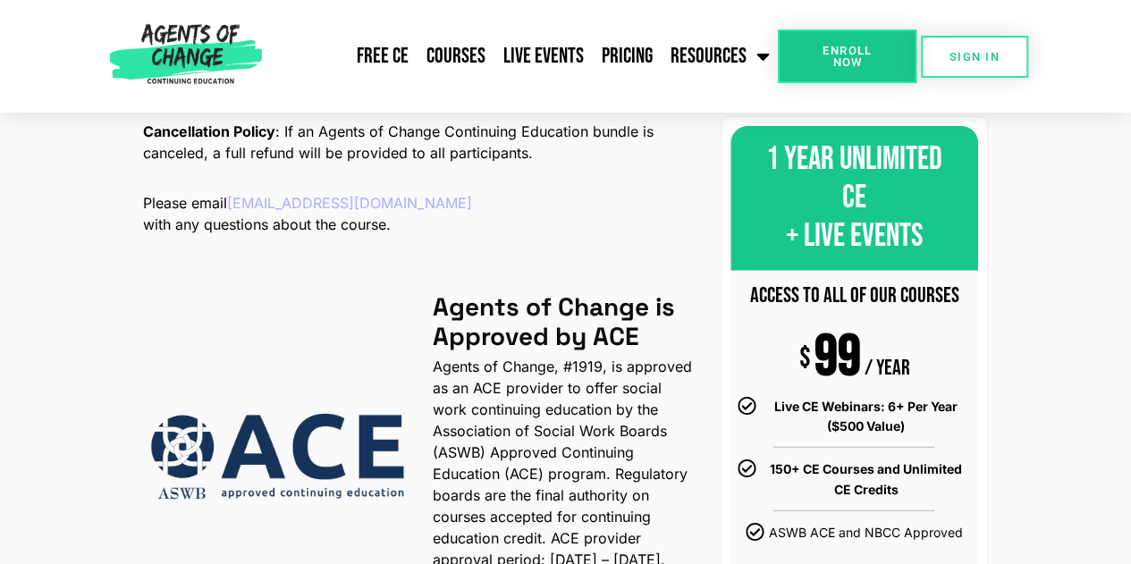
scroll to position [2204, 0]
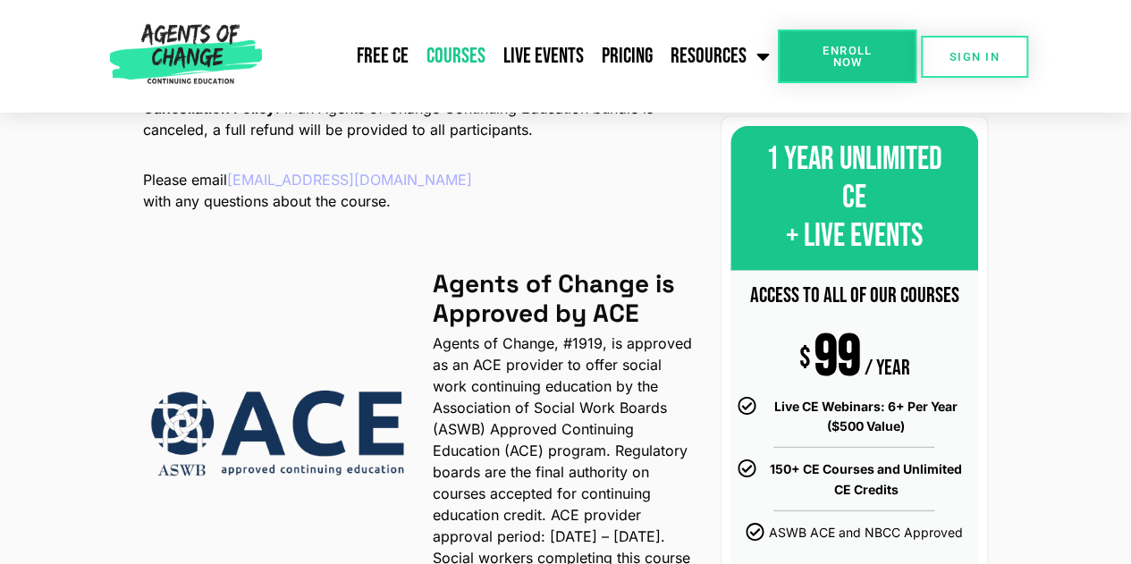
click at [465, 66] on link "Courses" at bounding box center [455, 56] width 77 height 45
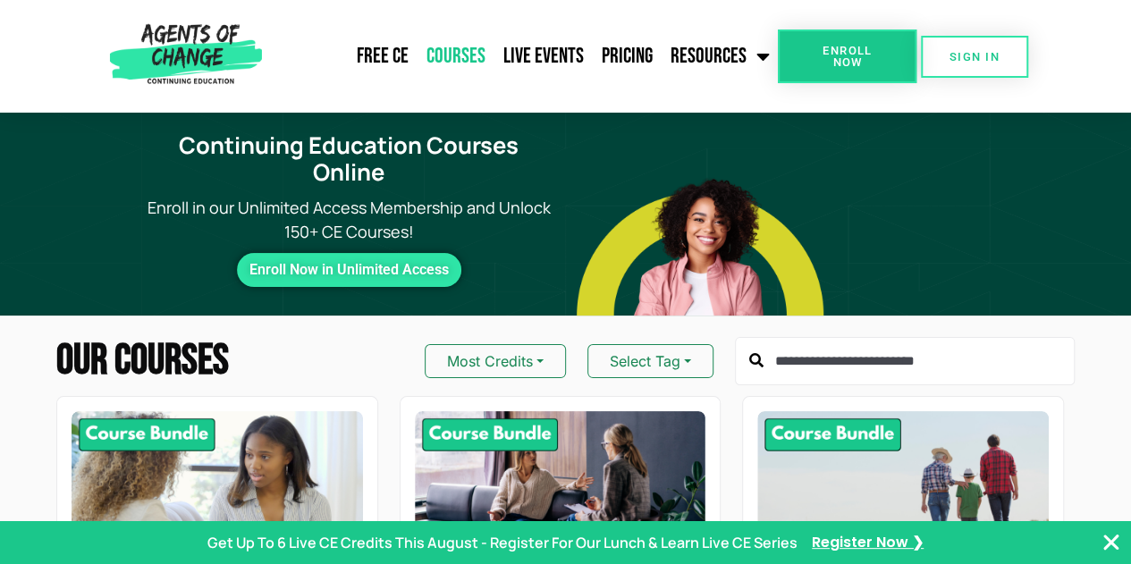
click at [1105, 548] on icon "Close Banner" at bounding box center [1110, 542] width 21 height 21
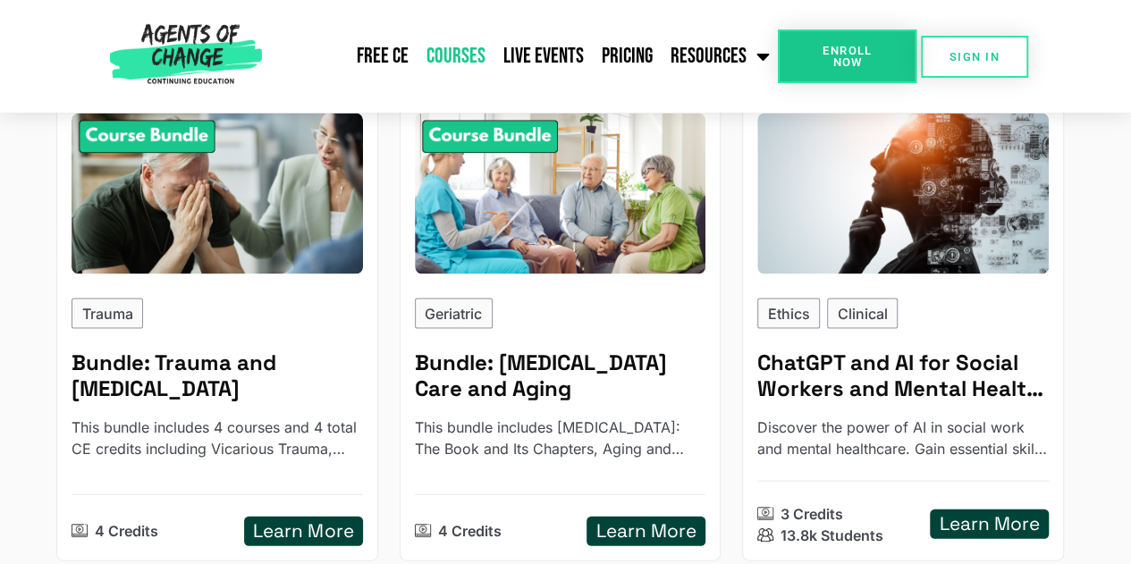
scroll to position [1775, 0]
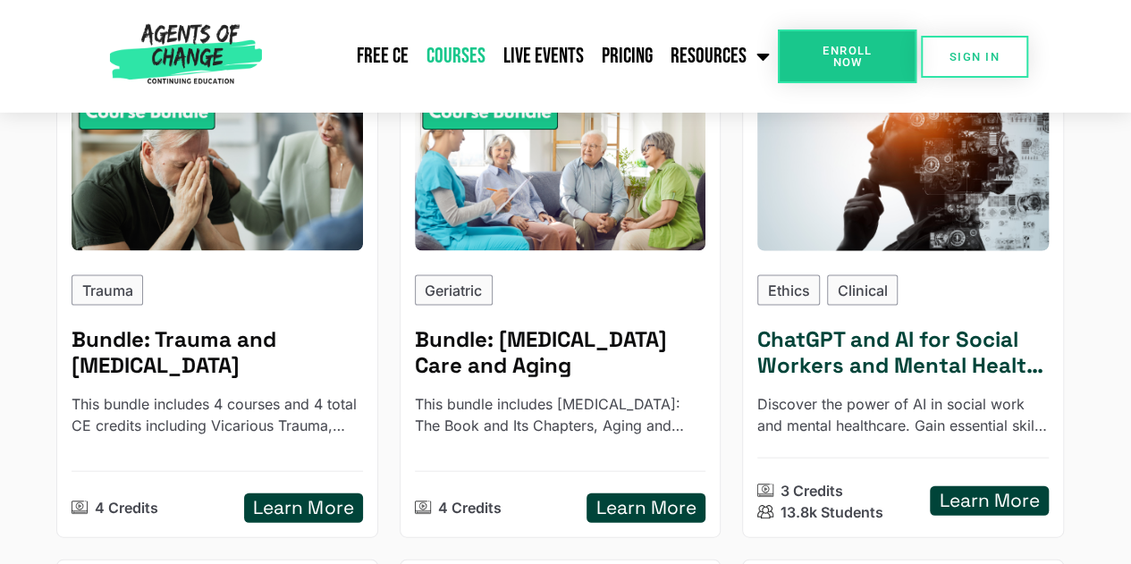
click at [965, 327] on h5 "ChatGPT and AI for Social Workers and Mental Health Professionals" at bounding box center [902, 353] width 291 height 52
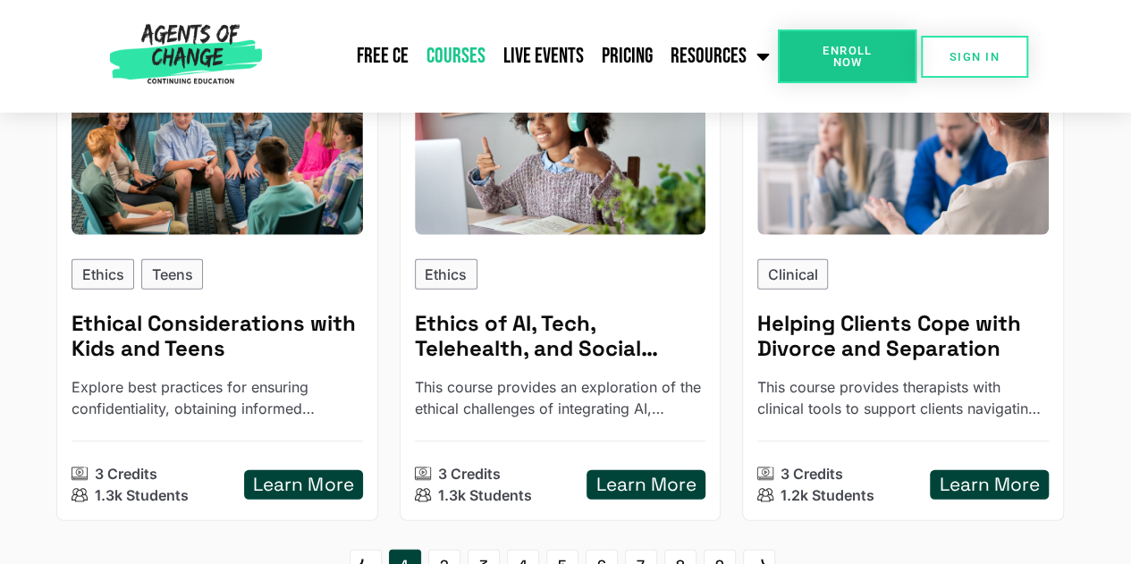
scroll to position [2324, 0]
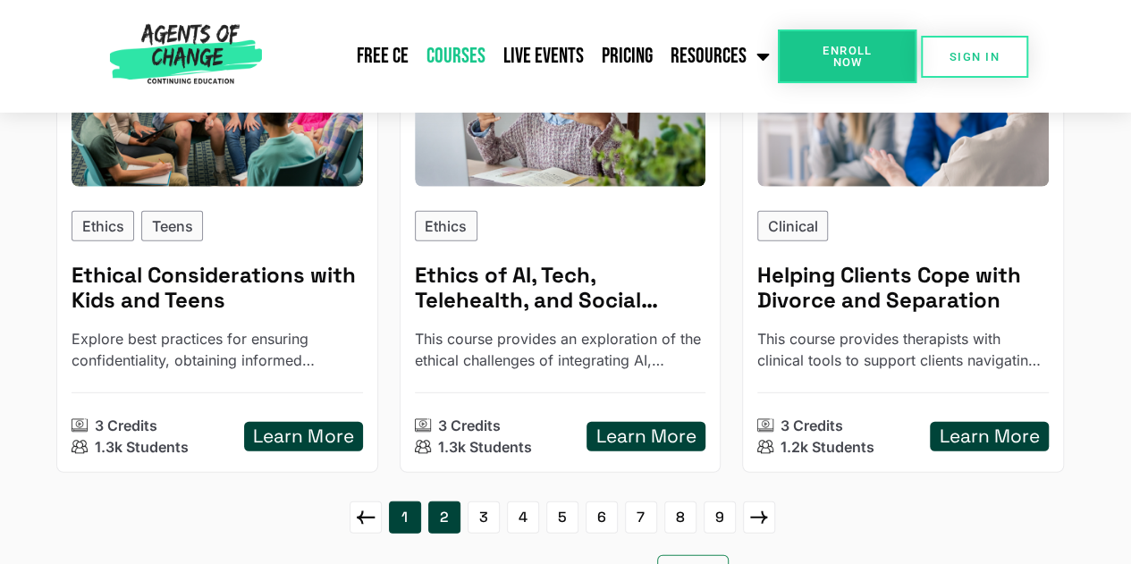
click at [447, 501] on link "2" at bounding box center [444, 517] width 32 height 32
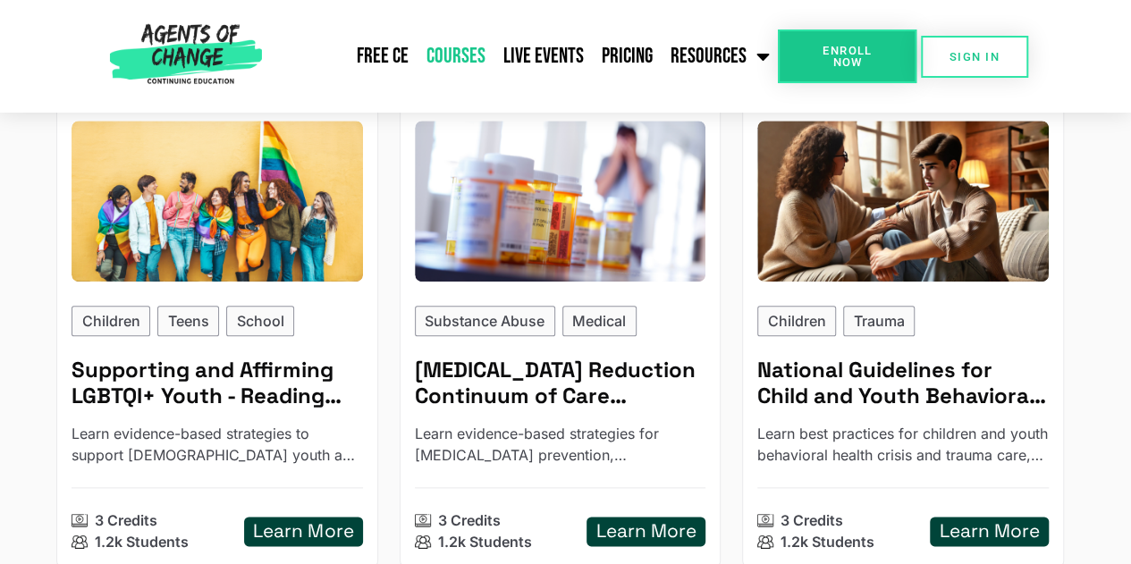
scroll to position [787, 0]
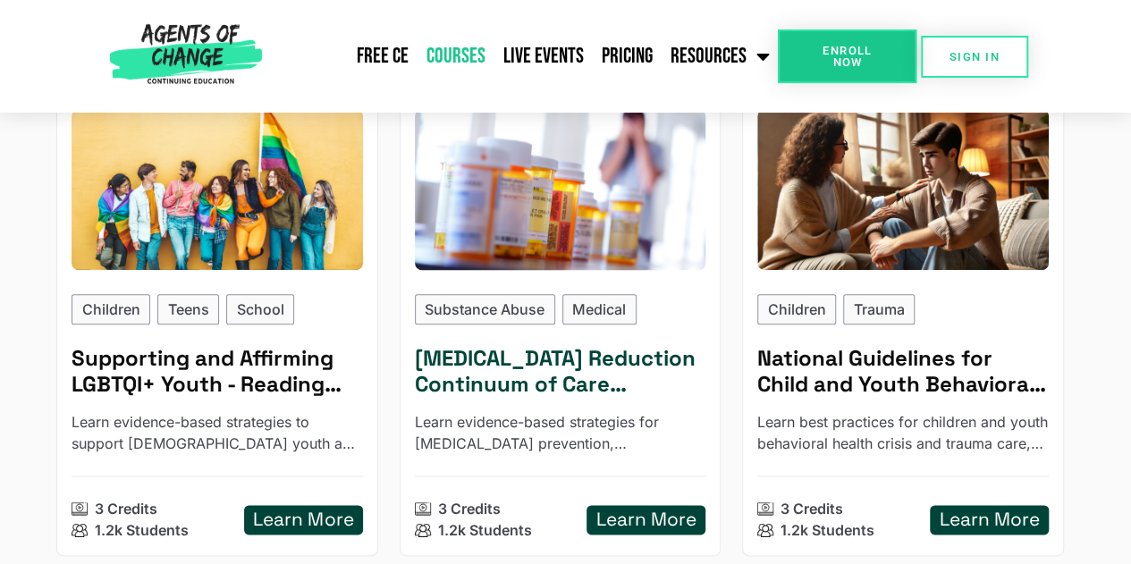
click at [601, 346] on h5 "[MEDICAL_DATA] Reduction Continuum of Care Approach - Reading Based" at bounding box center [560, 372] width 291 height 52
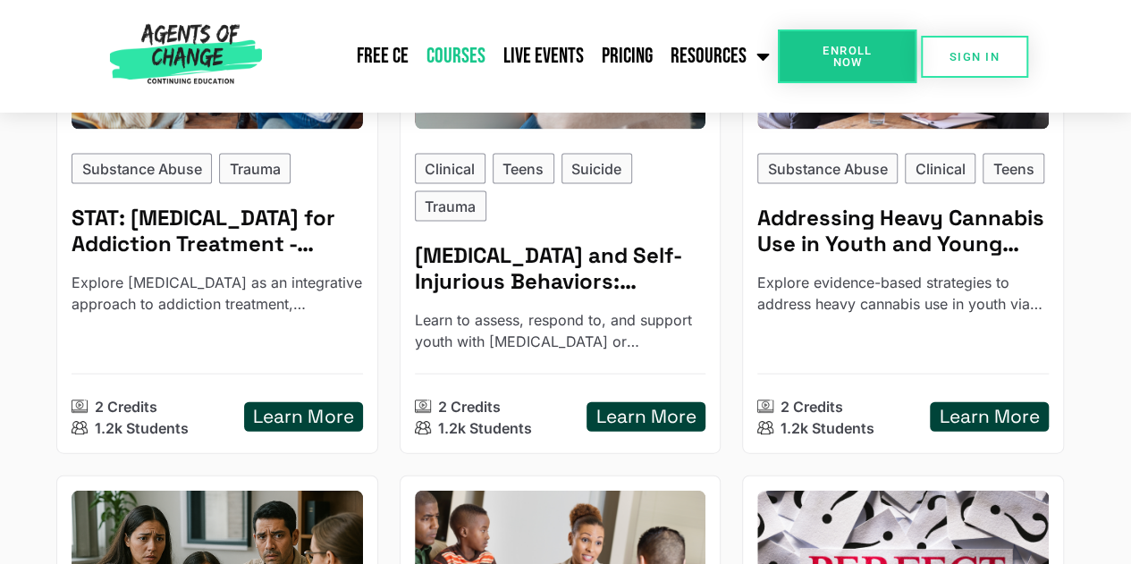
scroll to position [1931, 0]
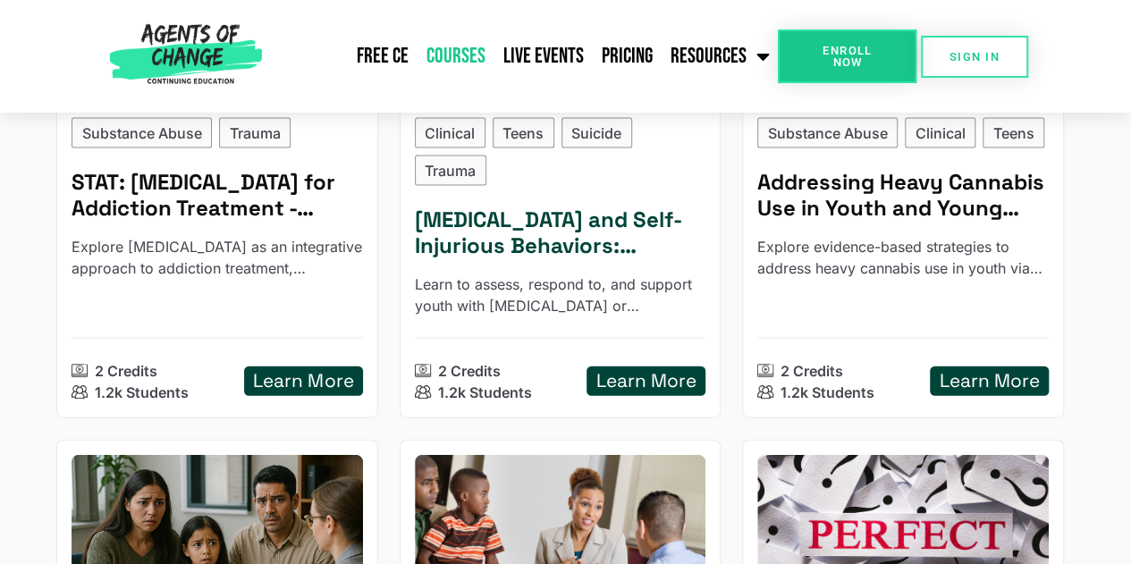
click at [629, 207] on h5 "[MEDICAL_DATA] and Self-Injurious Behaviors: Providing Responsive Treatment" at bounding box center [560, 233] width 291 height 52
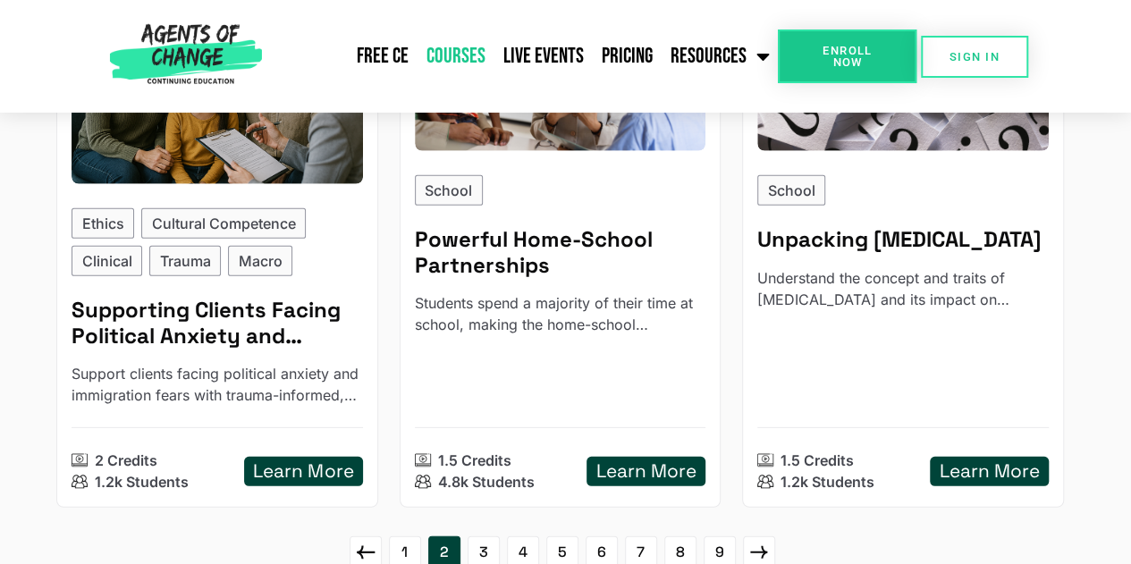
scroll to position [2454, 0]
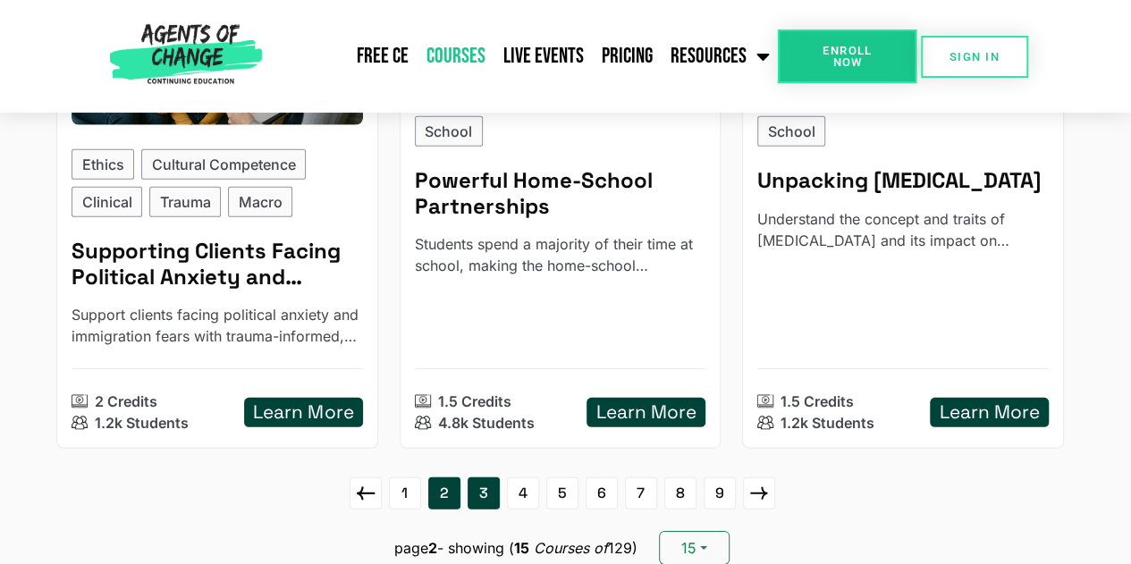
click at [481, 477] on link "3" at bounding box center [483, 493] width 32 height 32
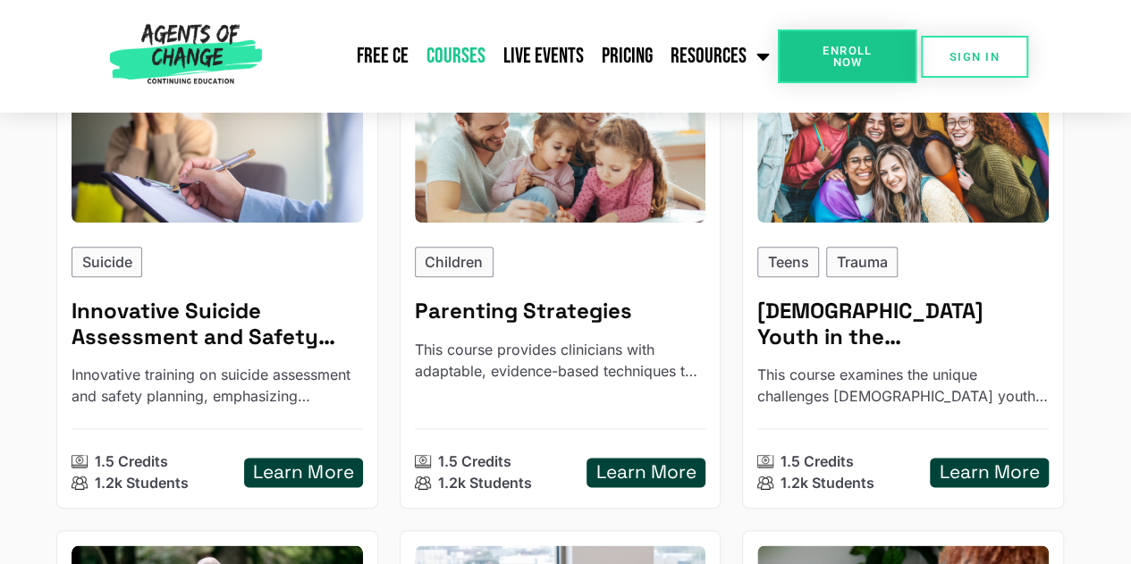
scroll to position [870, 0]
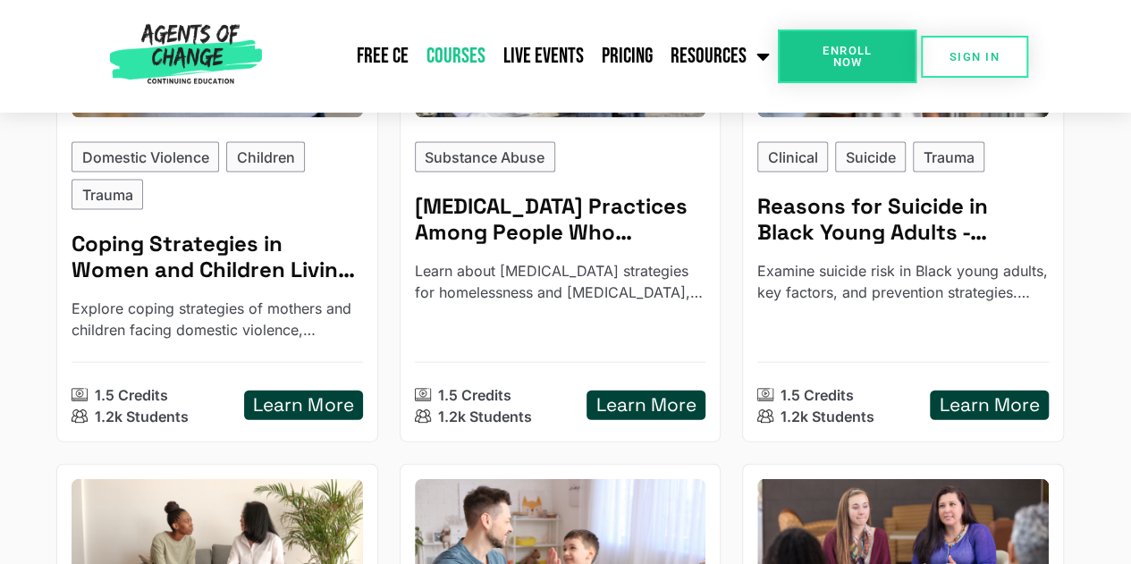
scroll to position [1918, 0]
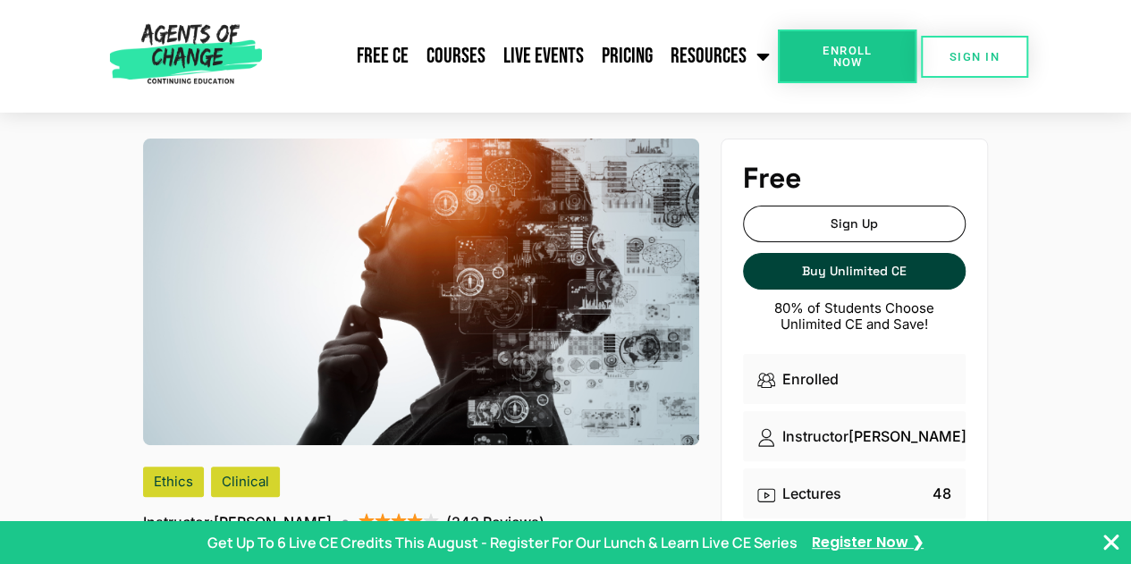
click at [1110, 546] on icon "Close Banner" at bounding box center [1110, 542] width 21 height 21
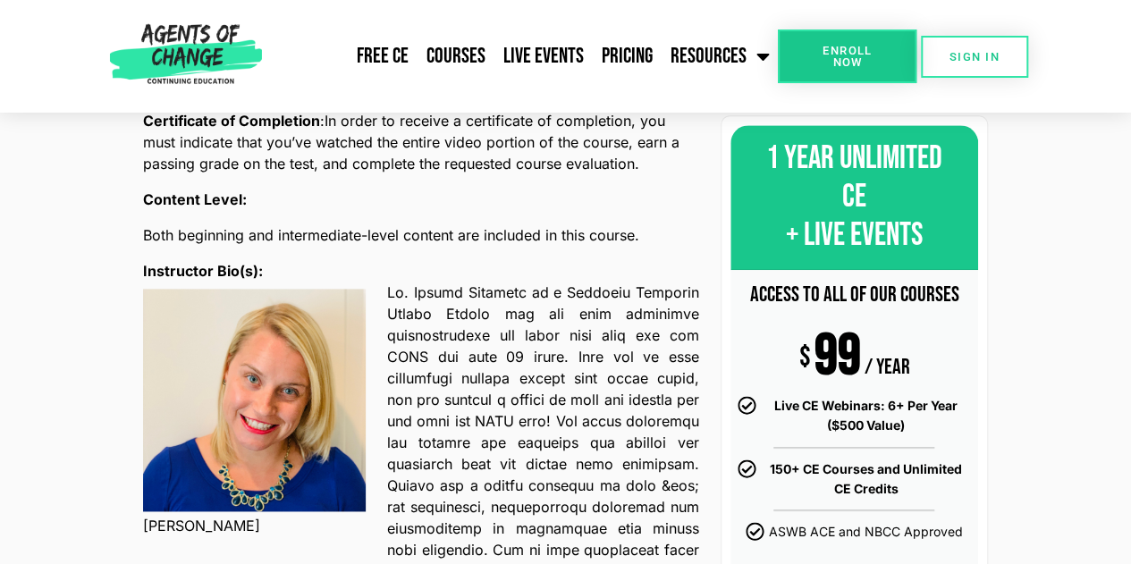
scroll to position [953, 0]
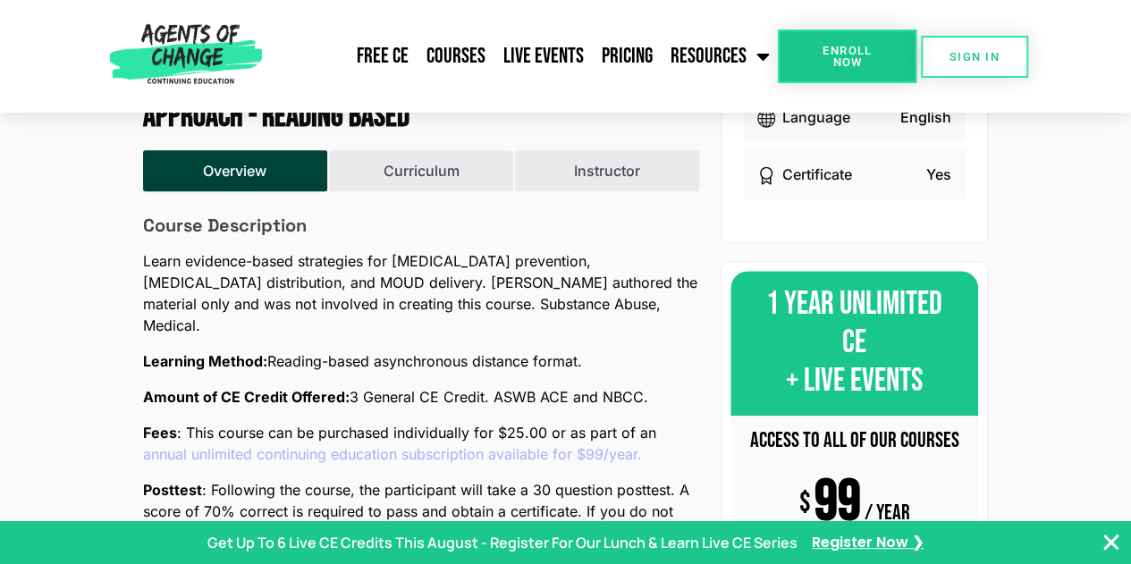
scroll to position [1151, 0]
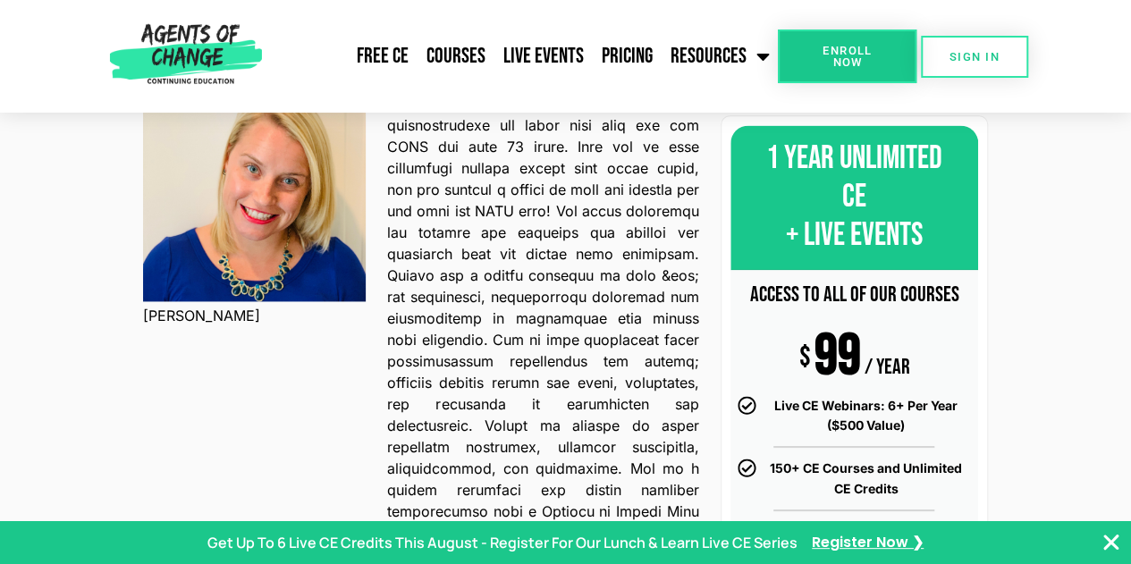
click at [1106, 554] on div at bounding box center [565, 542] width 1131 height 43
click at [1112, 543] on icon "Close Banner" at bounding box center [1110, 542] width 21 height 21
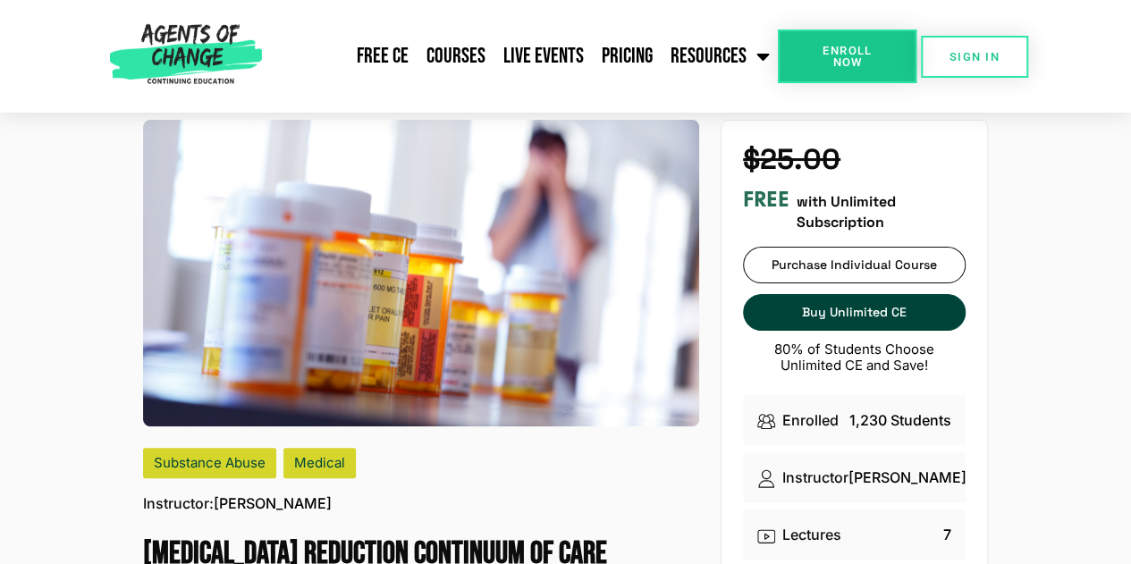
scroll to position [0, 0]
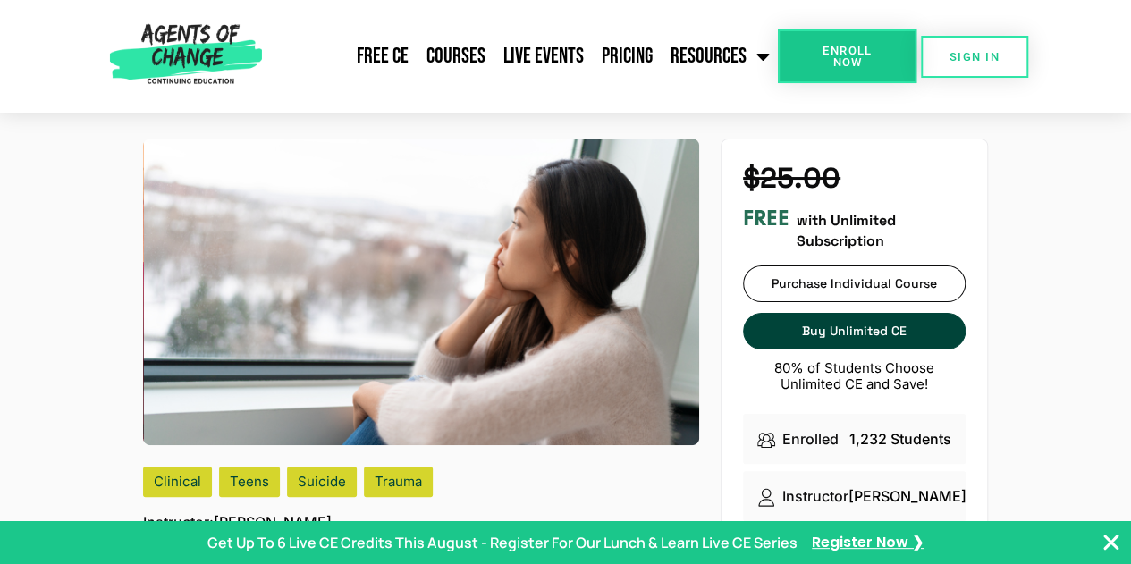
click at [1110, 543] on icon "Close Banner" at bounding box center [1110, 542] width 21 height 21
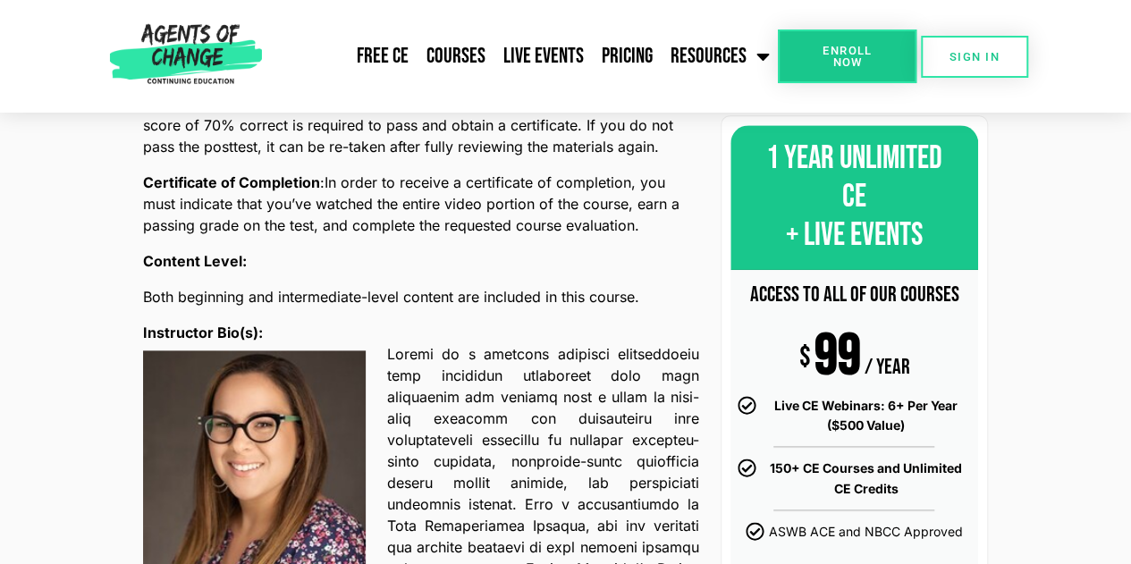
scroll to position [870, 0]
